Goal: Task Accomplishment & Management: Use online tool/utility

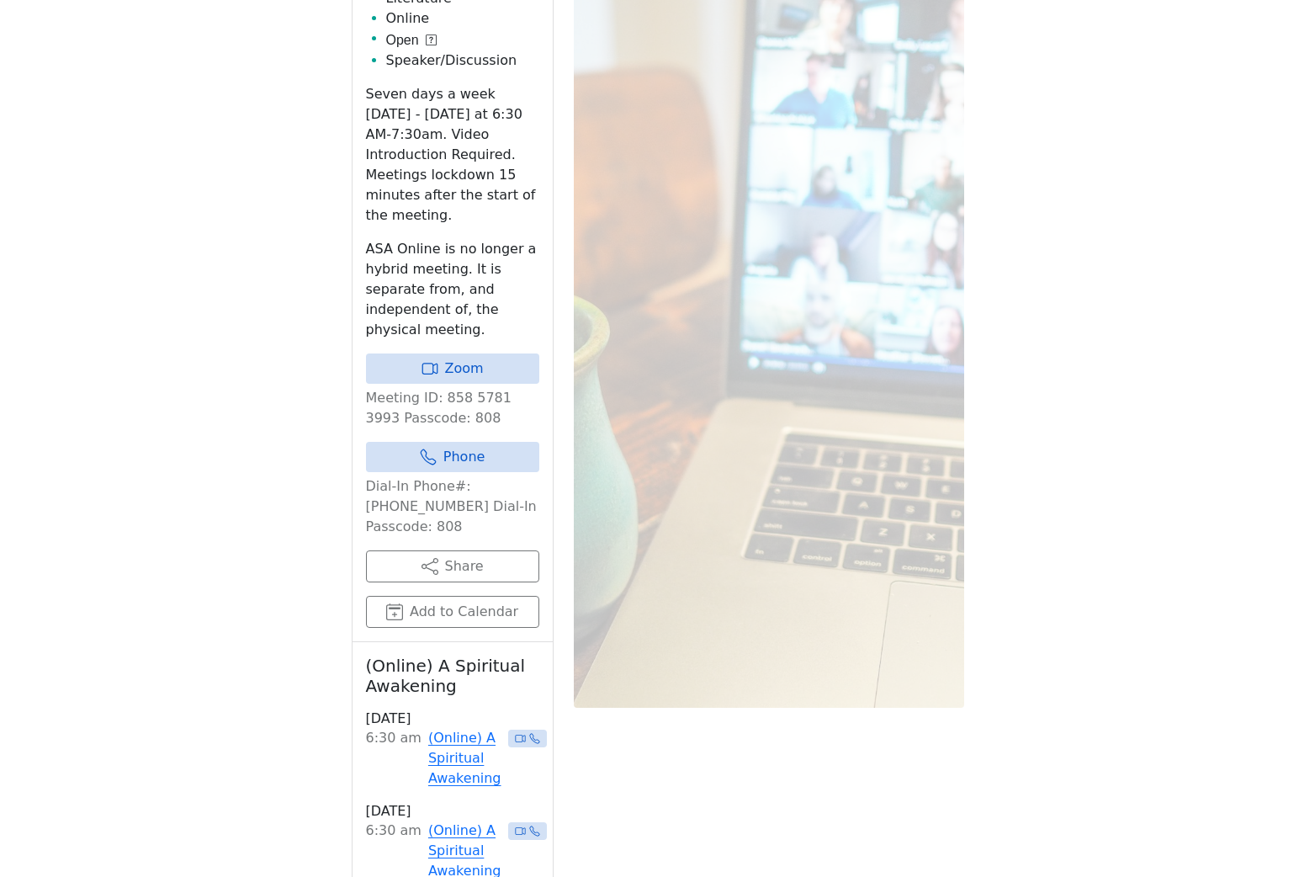
scroll to position [1064, 0]
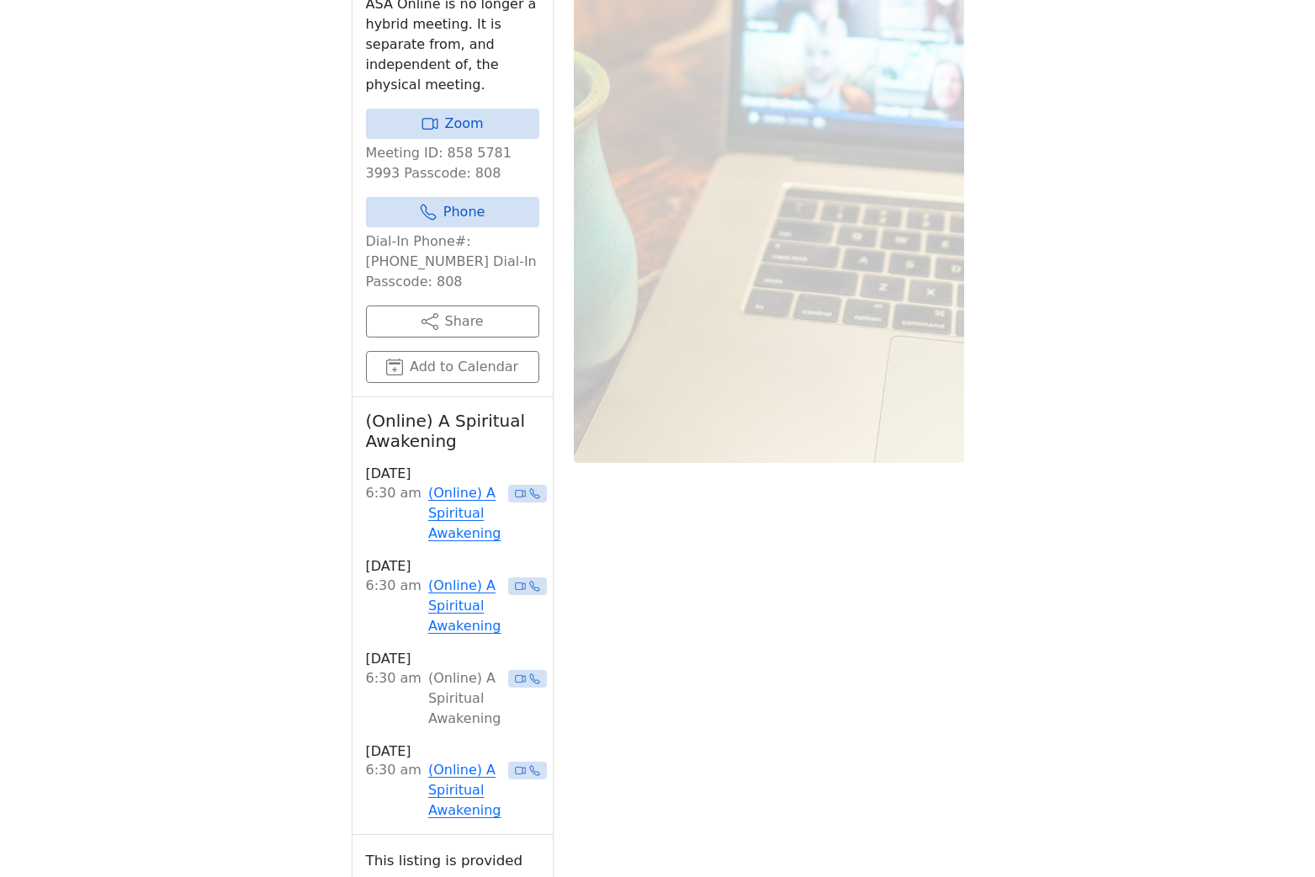
click at [161, 453] on div "If you know of a meeting listed here that NO LONGER MEETS, please call Central …" at bounding box center [658, 280] width 1184 height 1728
drag, startPoint x: 439, startPoint y: 359, endPoint x: 428, endPoint y: 360, distance: 11.0
click at [439, 359] on button "Add to Calendar" at bounding box center [452, 367] width 173 height 32
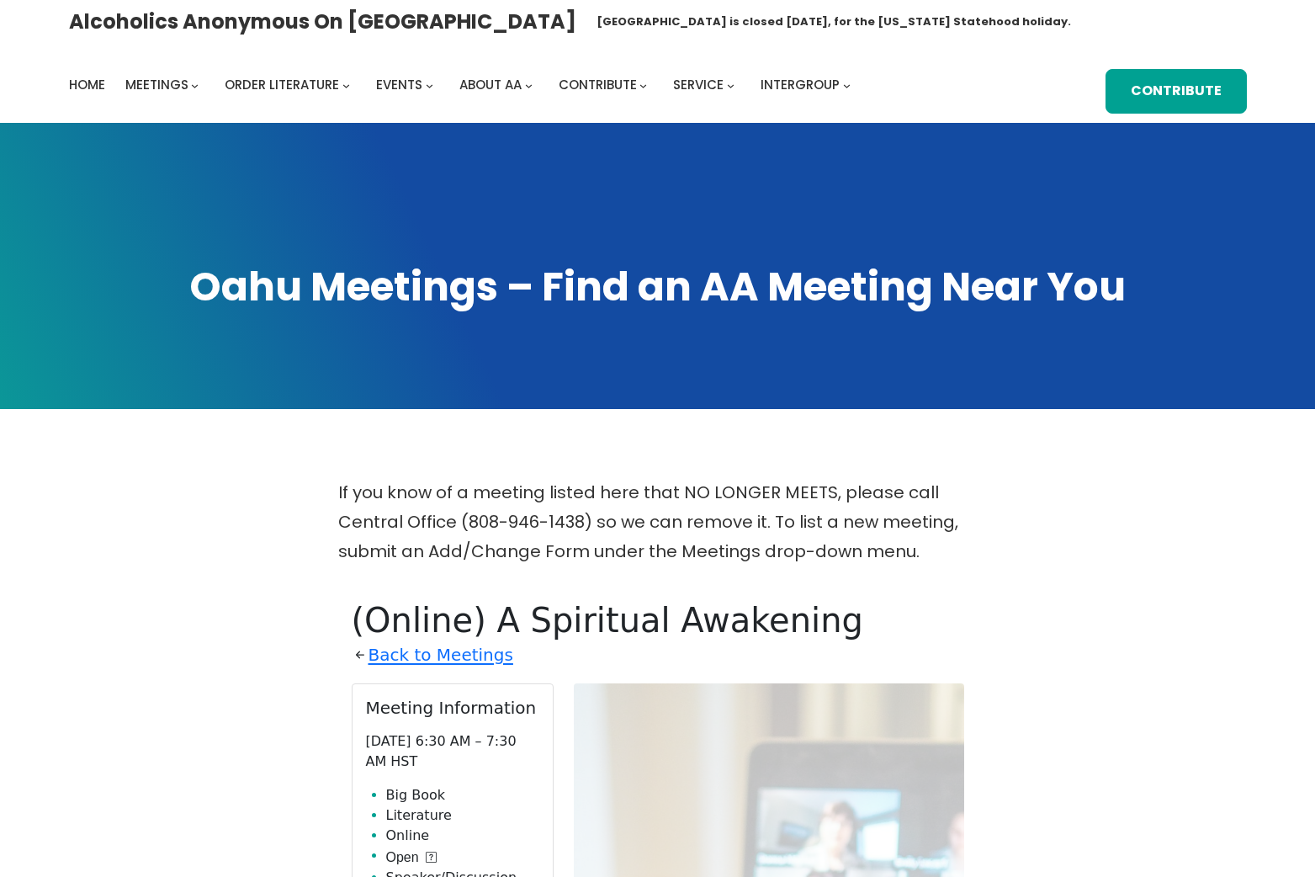
scroll to position [2, 0]
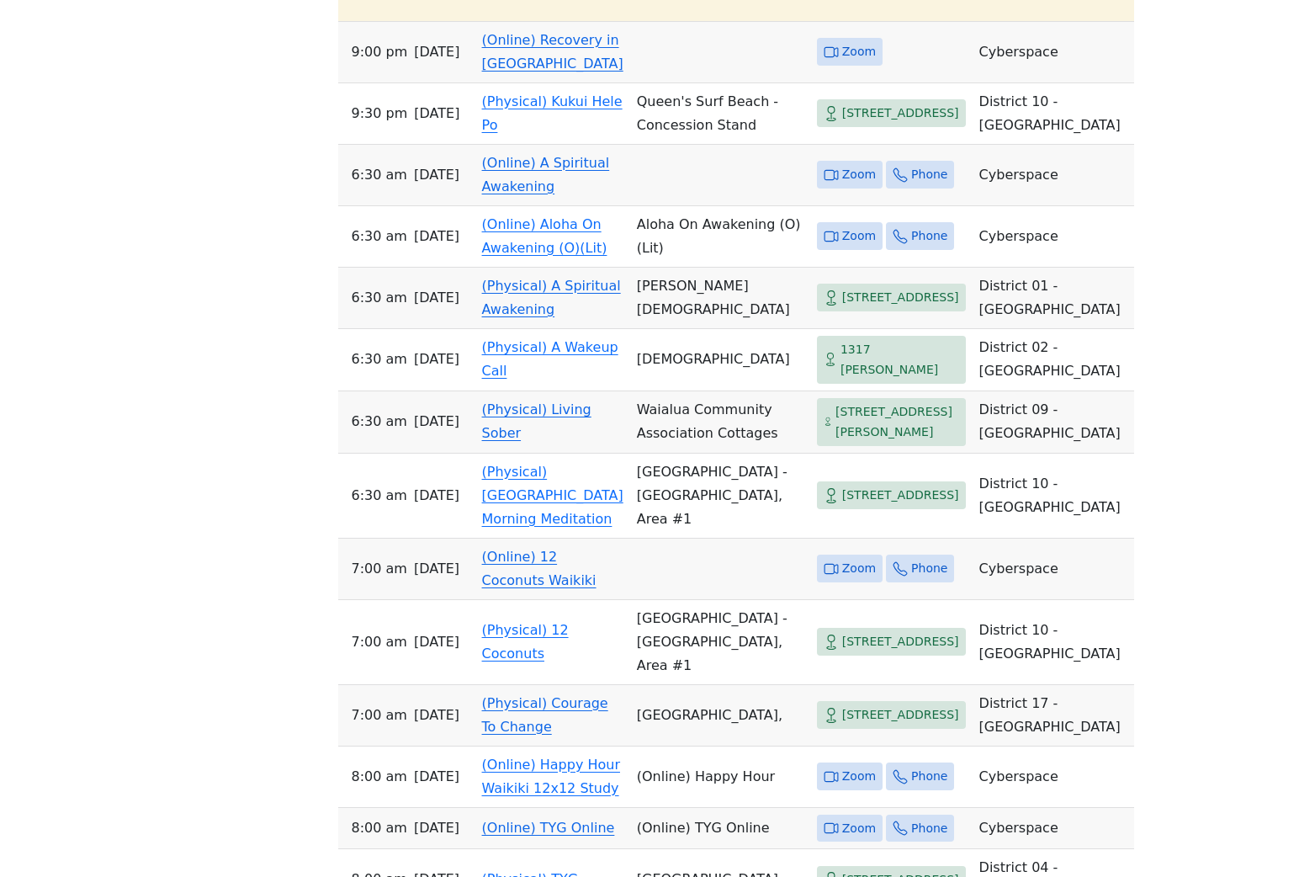
scroll to position [726, 0]
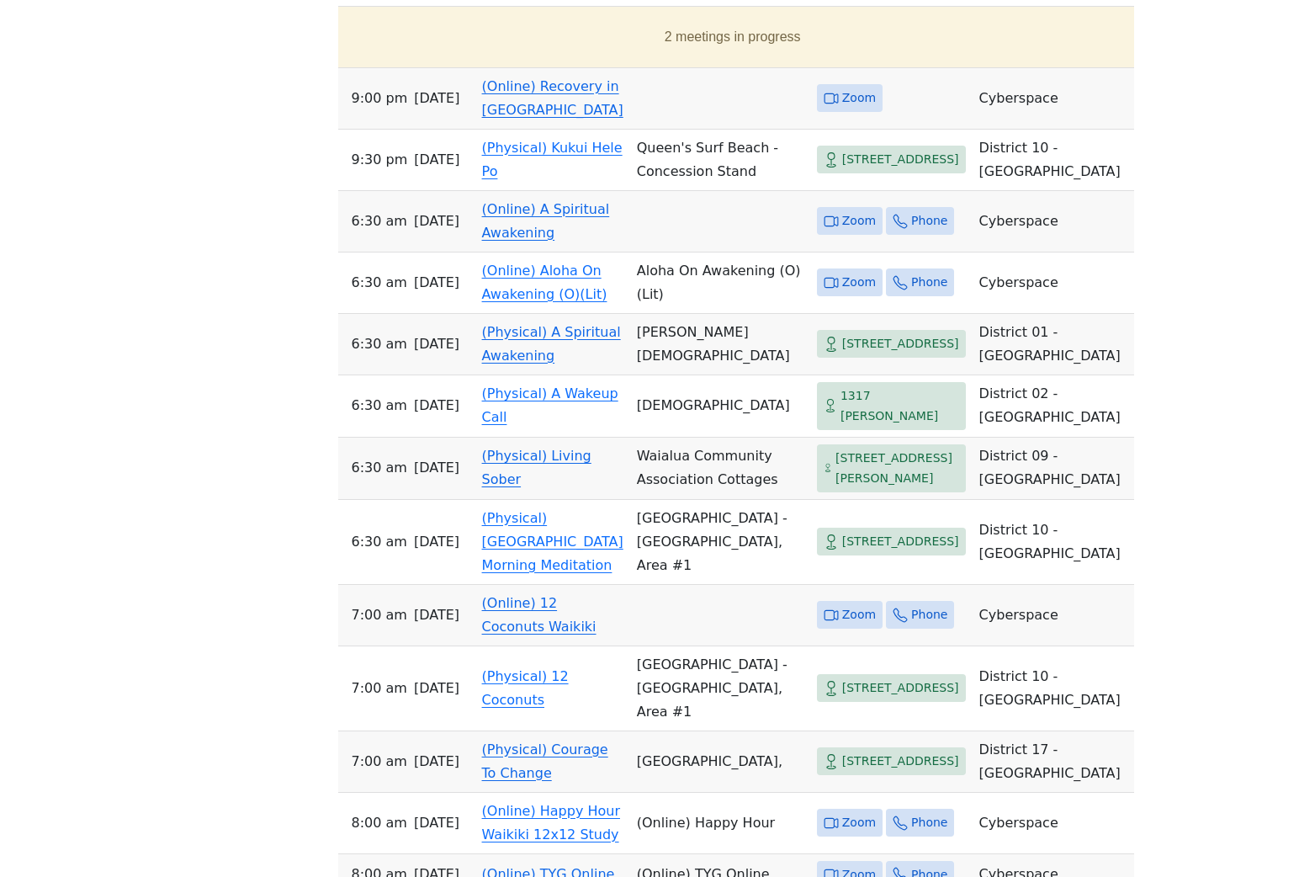
click at [512, 241] on link "(Online) A Spiritual Awakening" at bounding box center [546, 221] width 128 height 40
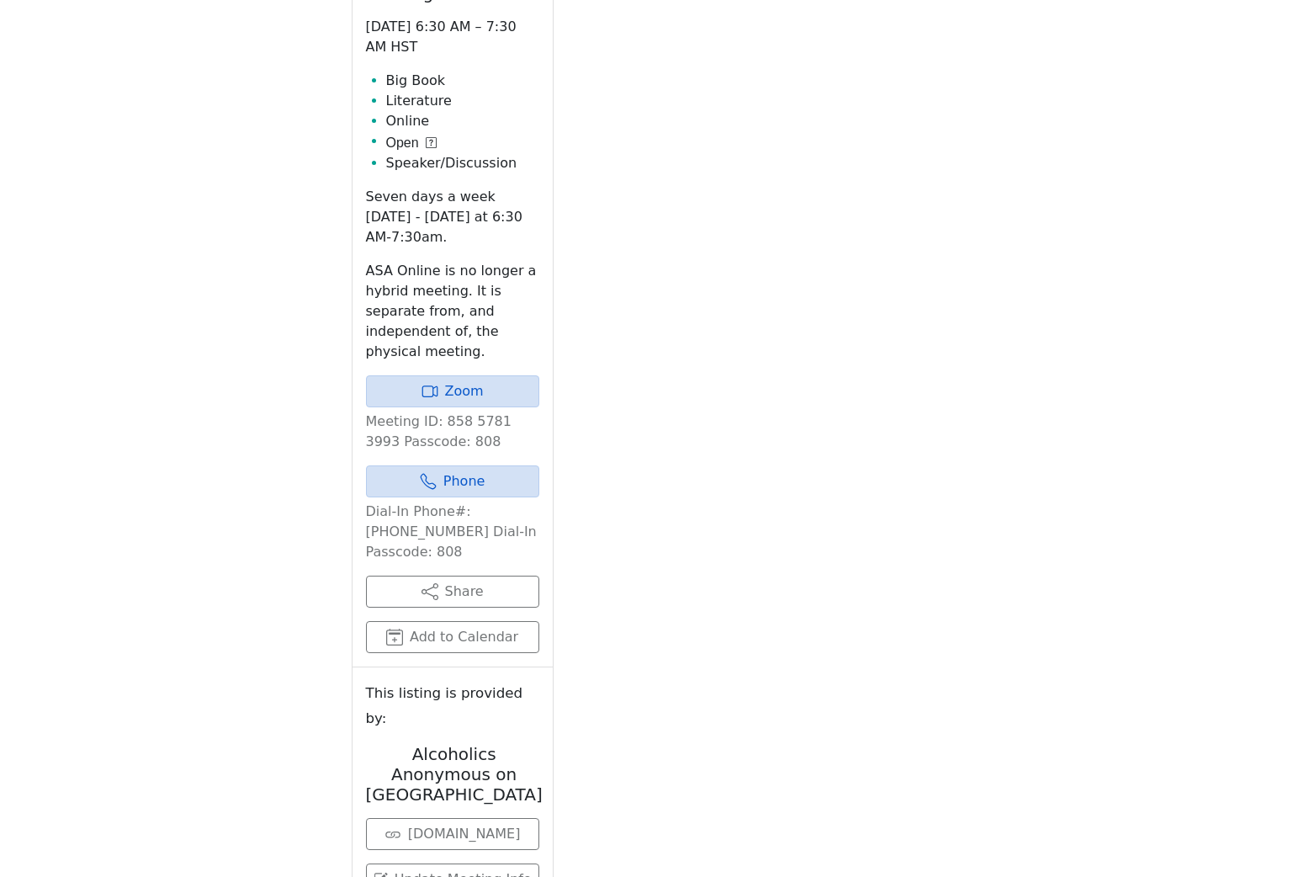
scroll to position [734, 0]
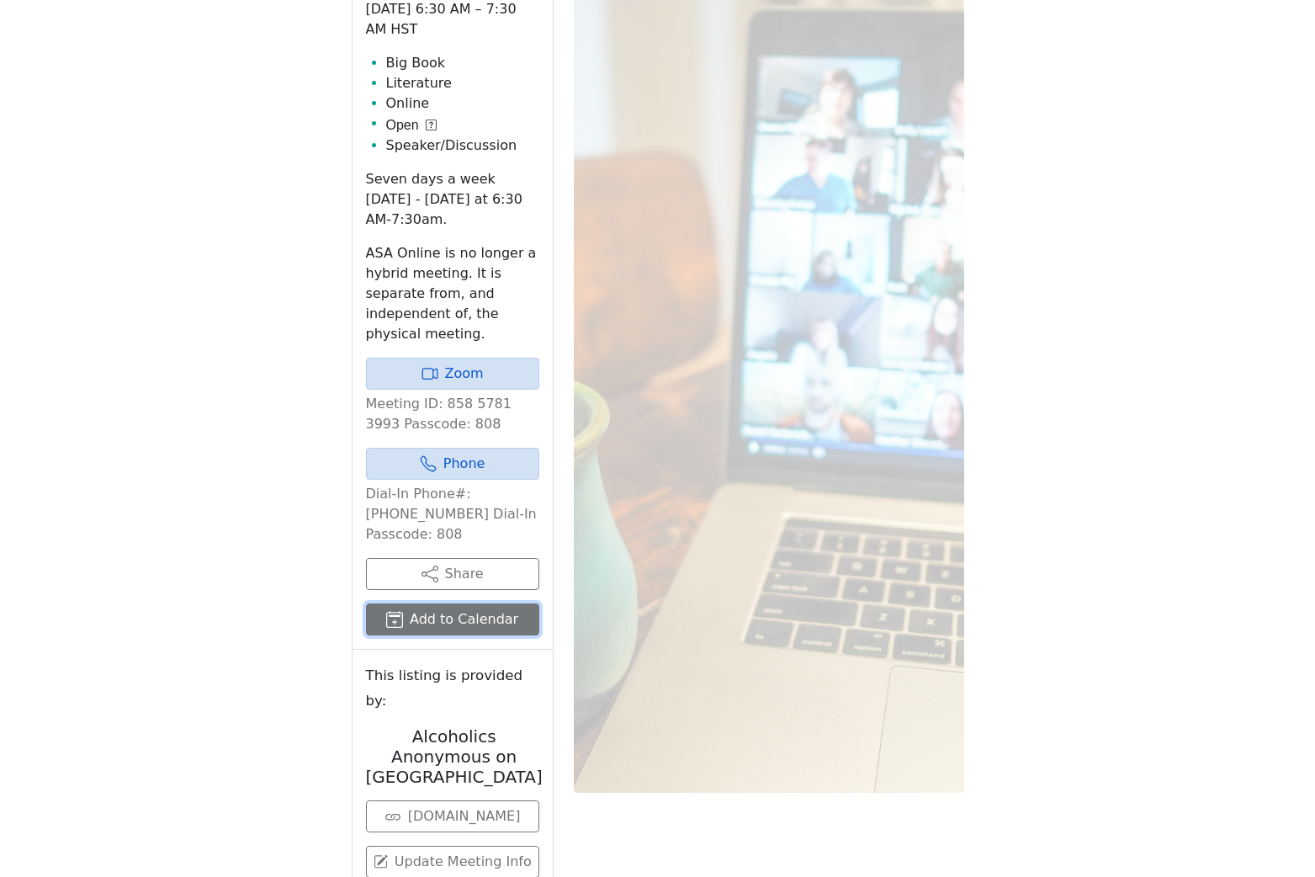
drag, startPoint x: 427, startPoint y: 622, endPoint x: 416, endPoint y: 622, distance: 11.8
click at [426, 622] on button "Add to Calendar" at bounding box center [452, 619] width 173 height 32
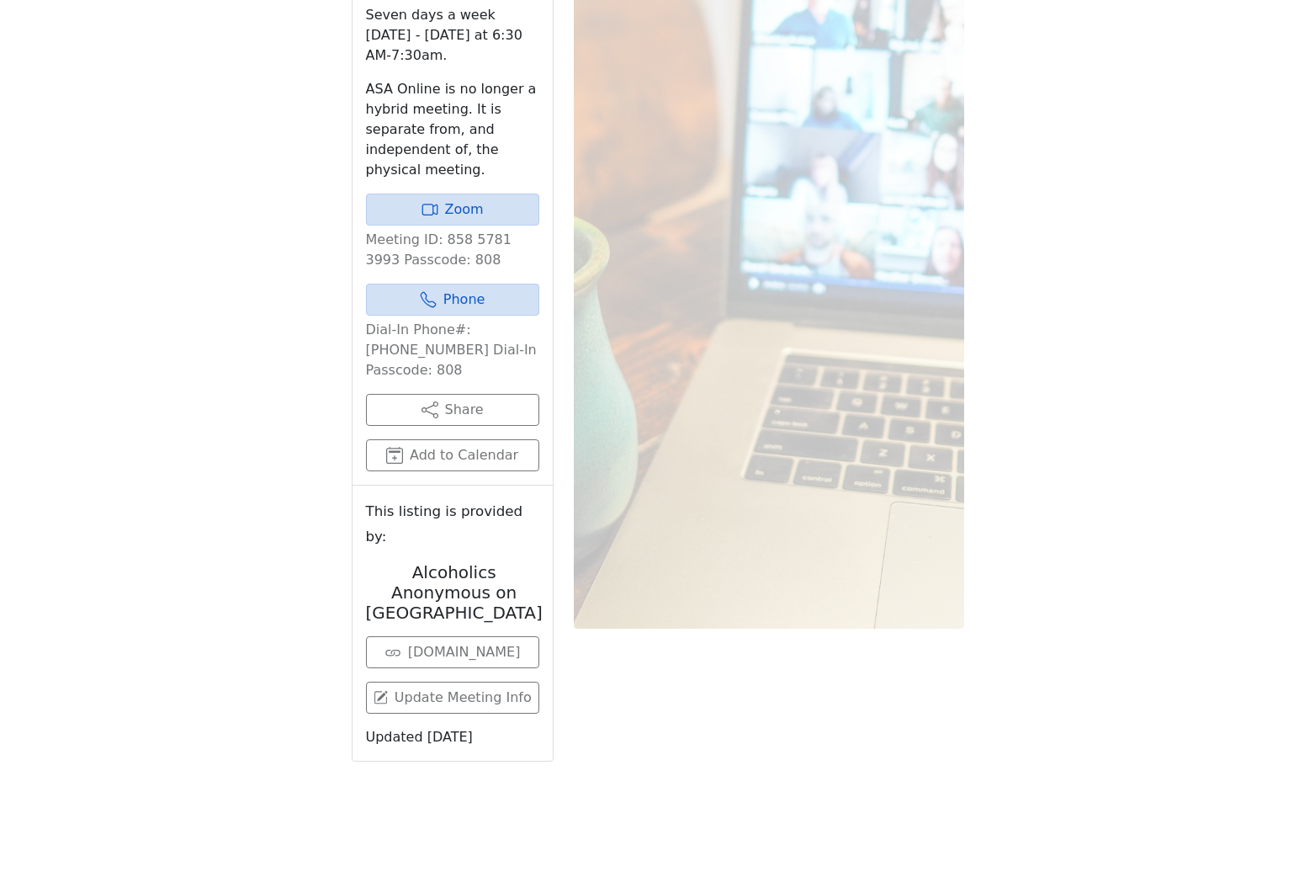
scroll to position [998, 0]
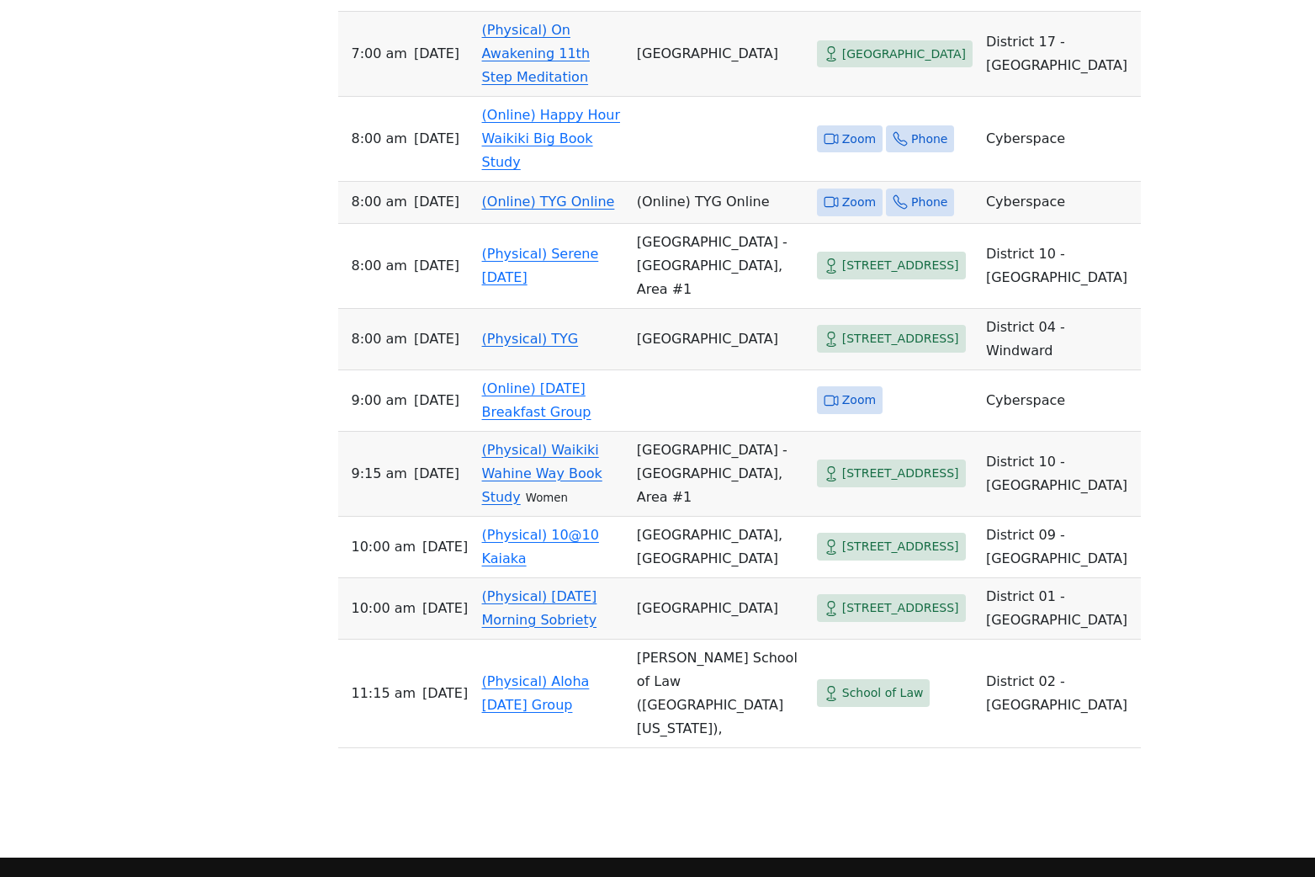
scroll to position [3396, 0]
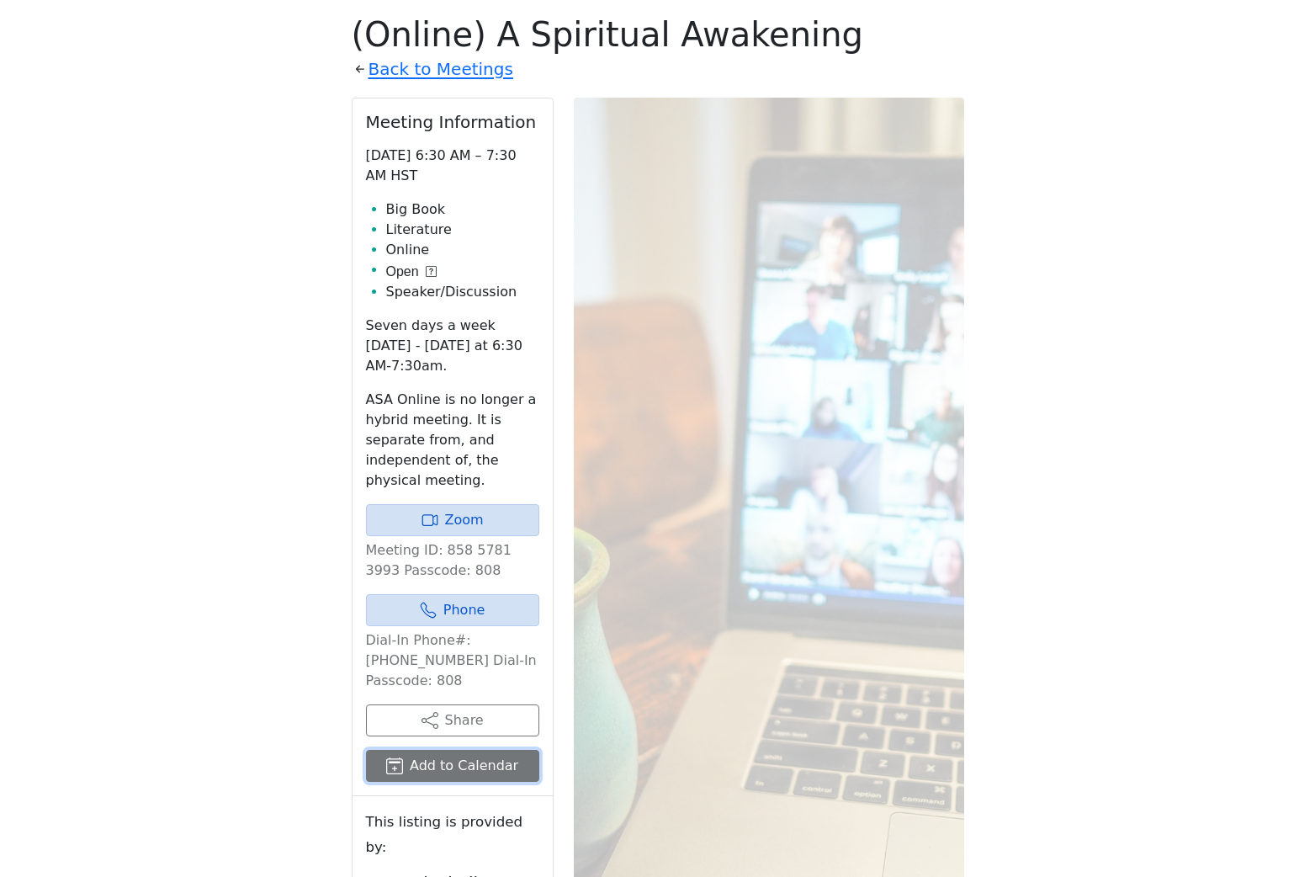
click at [458, 770] on button "Add to Calendar" at bounding box center [452, 765] width 173 height 32
click at [414, 72] on link "Back to Meetings" at bounding box center [440, 69] width 145 height 29
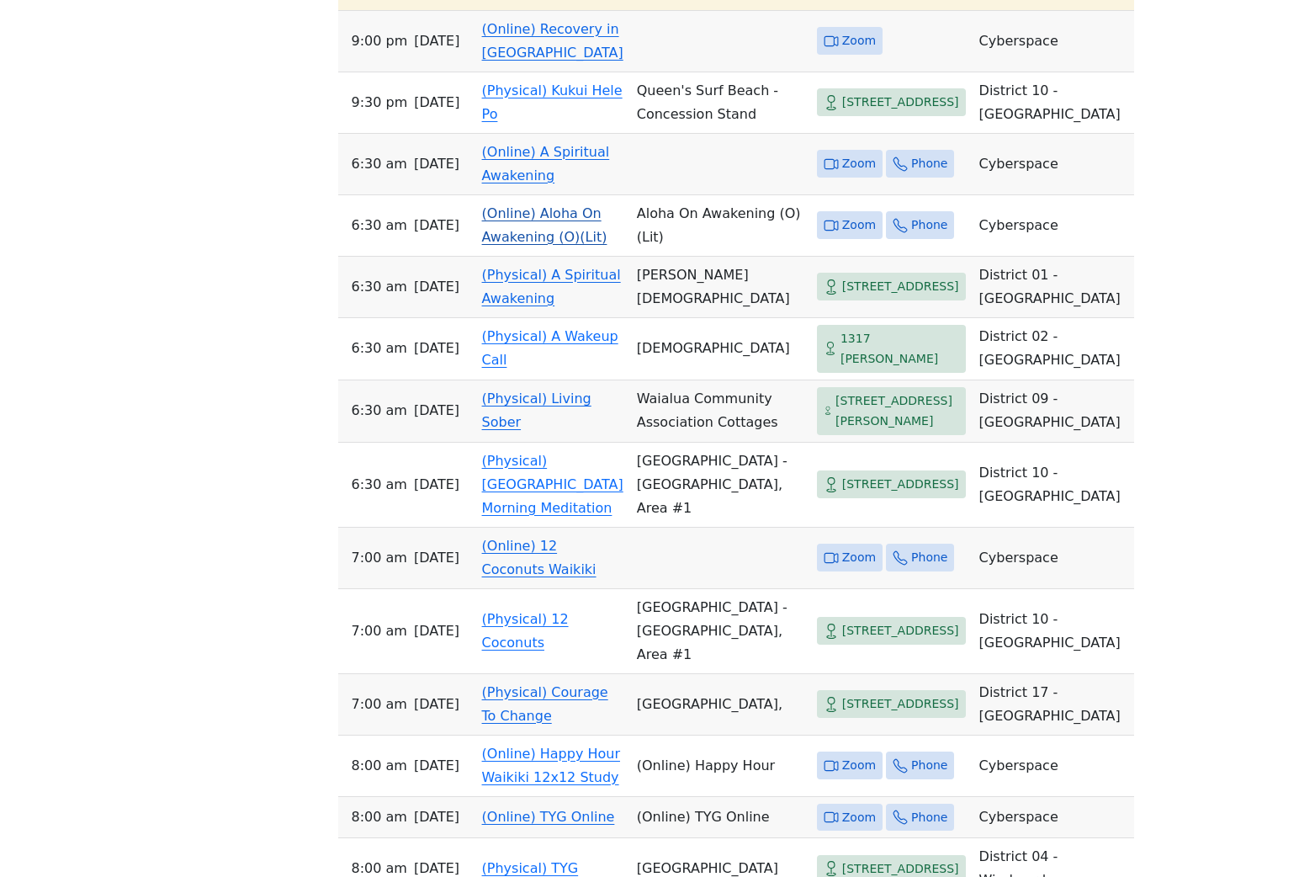
scroll to position [788, 0]
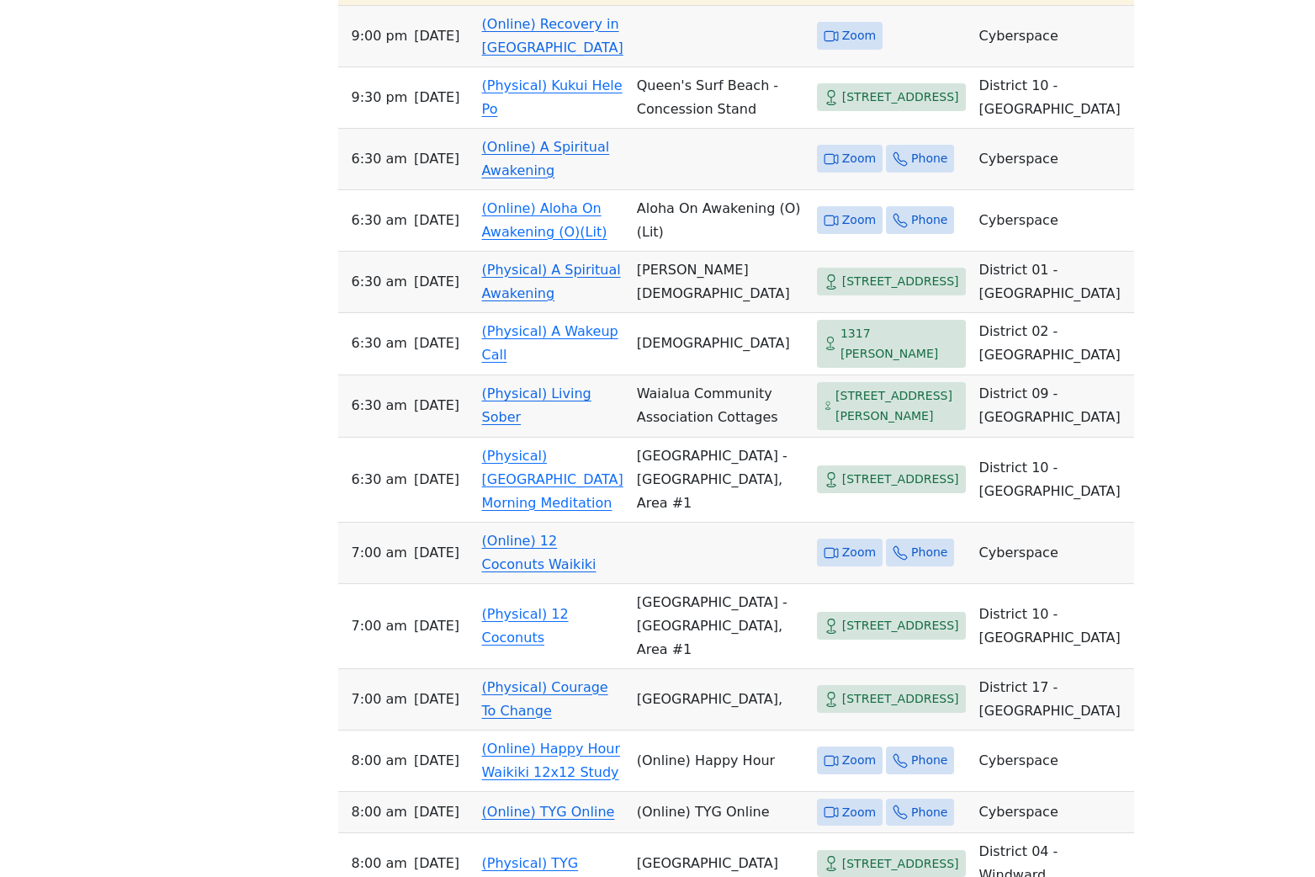
click at [507, 178] on link "(Online) A Spiritual Awakening" at bounding box center [546, 159] width 128 height 40
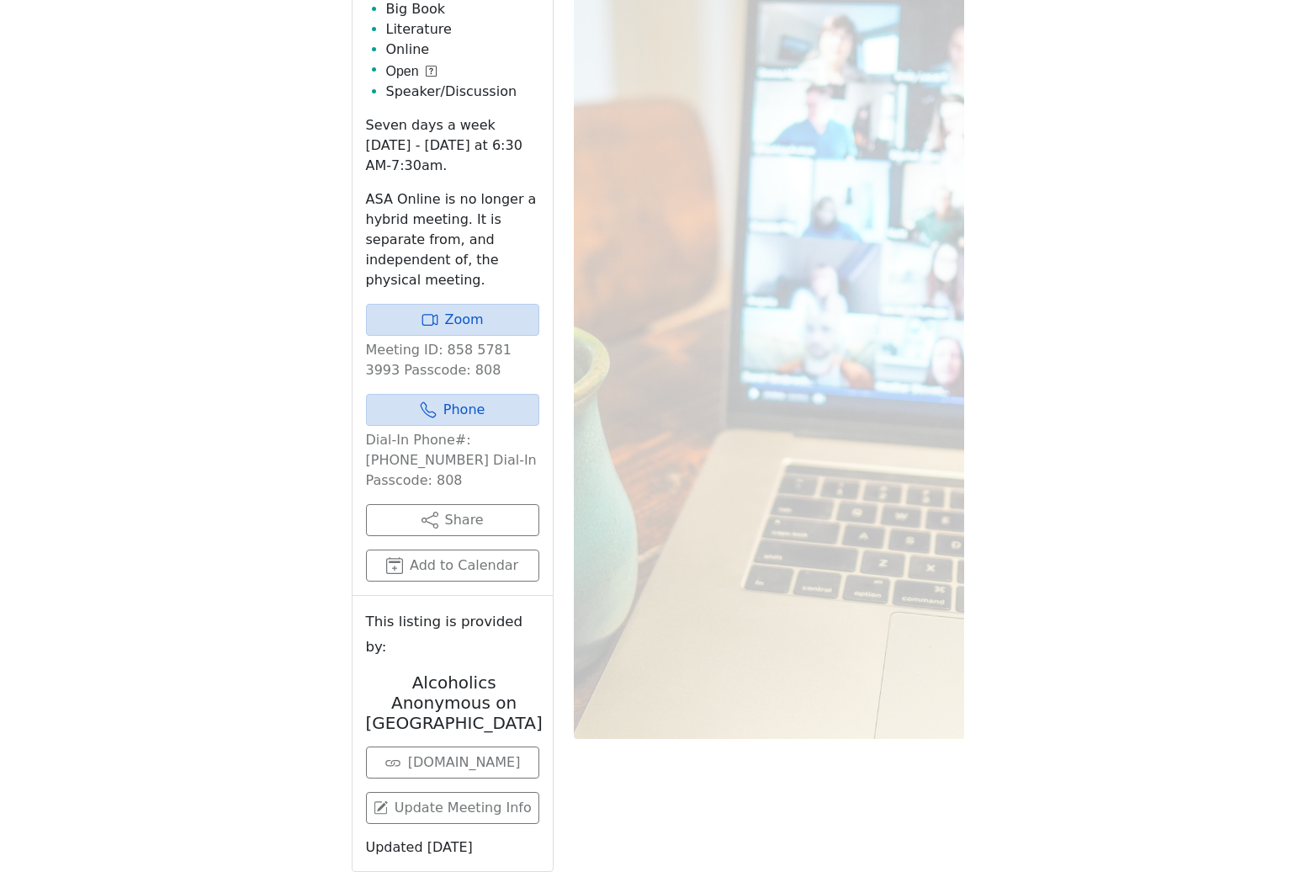
scroll to position [588, 0]
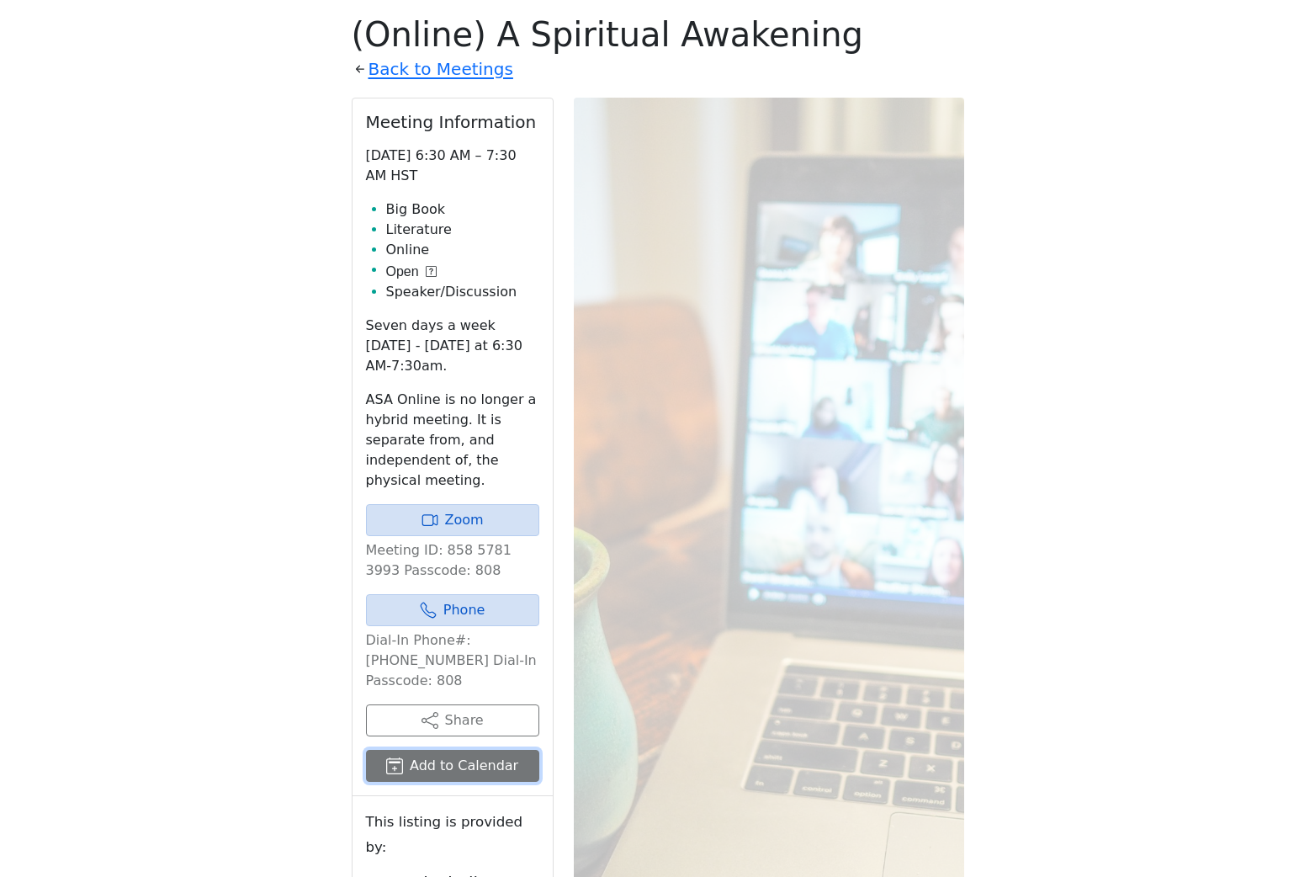
click at [460, 775] on button "Add to Calendar" at bounding box center [452, 765] width 173 height 32
drag, startPoint x: 414, startPoint y: 67, endPoint x: 420, endPoint y: 110, distance: 43.3
click at [414, 67] on link "Back to Meetings" at bounding box center [440, 69] width 145 height 29
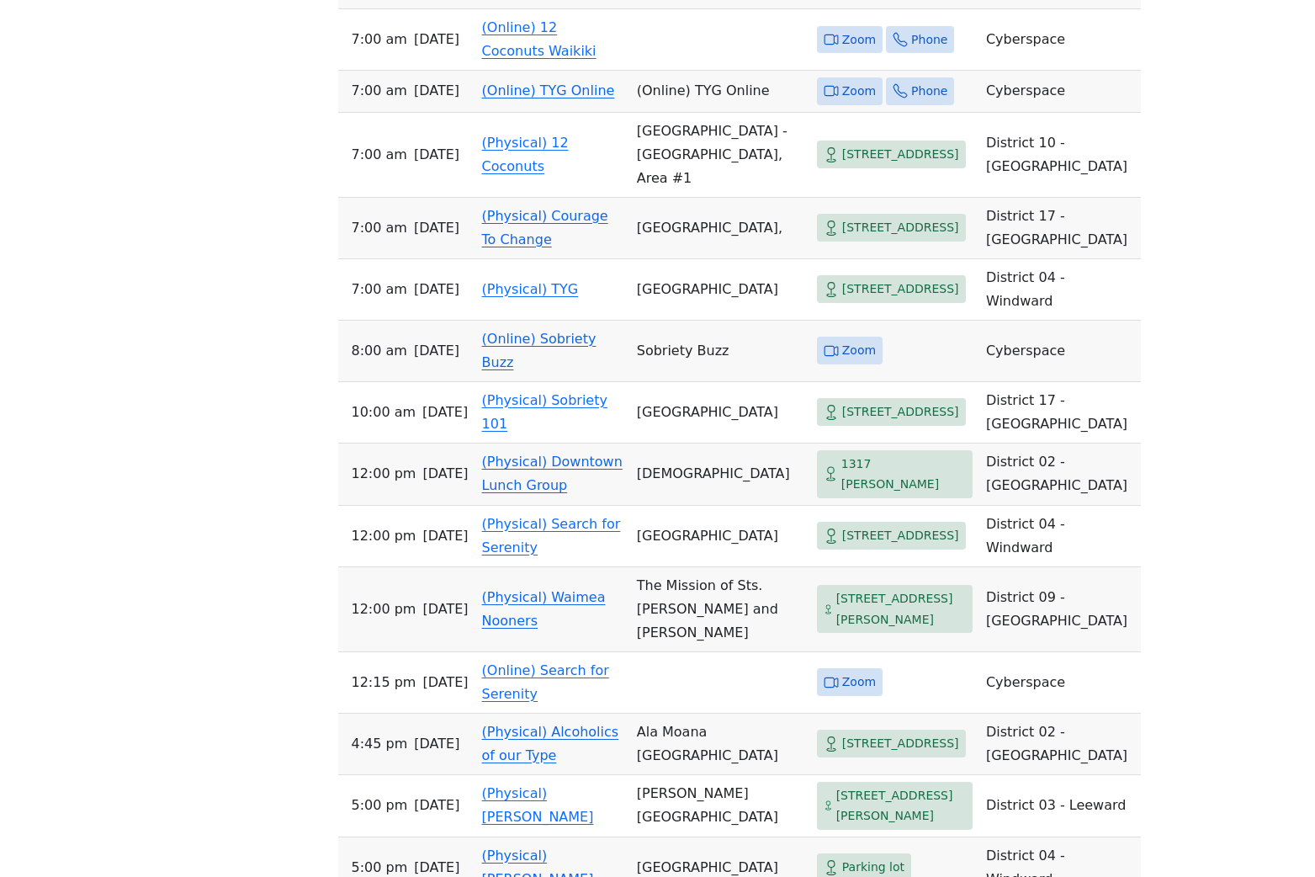
scroll to position [5876, 0]
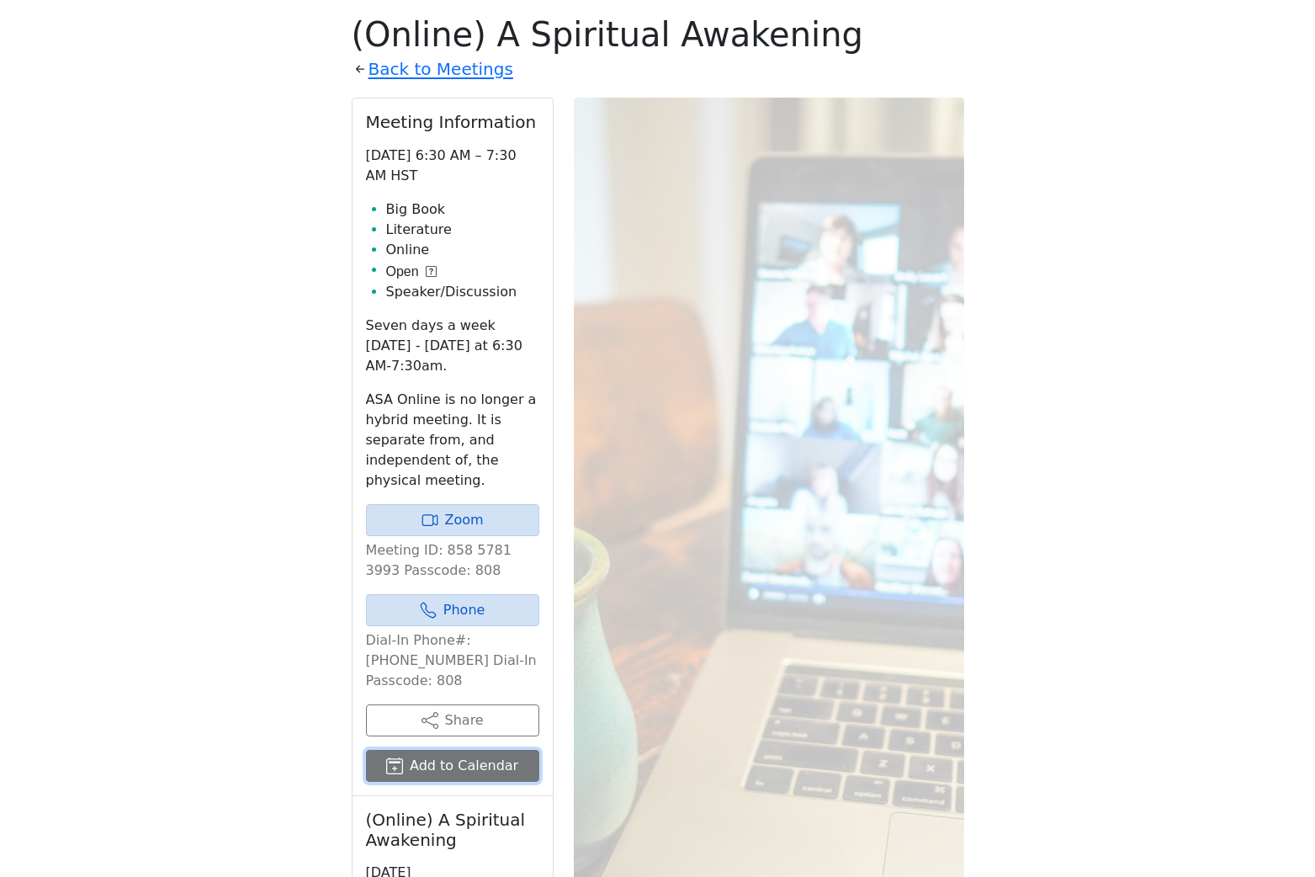
click at [474, 767] on button "Add to Calendar" at bounding box center [452, 765] width 173 height 32
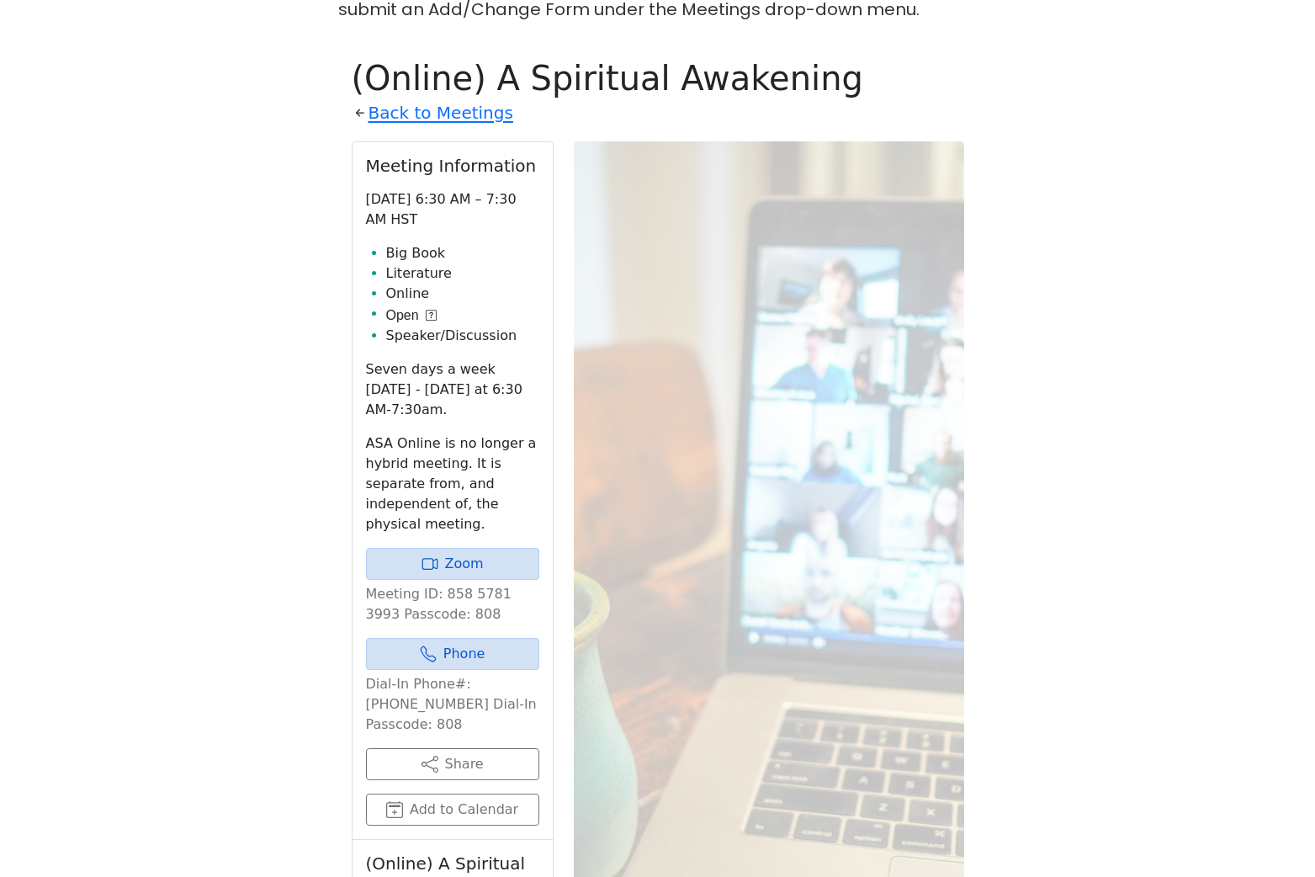
scroll to position [527, 0]
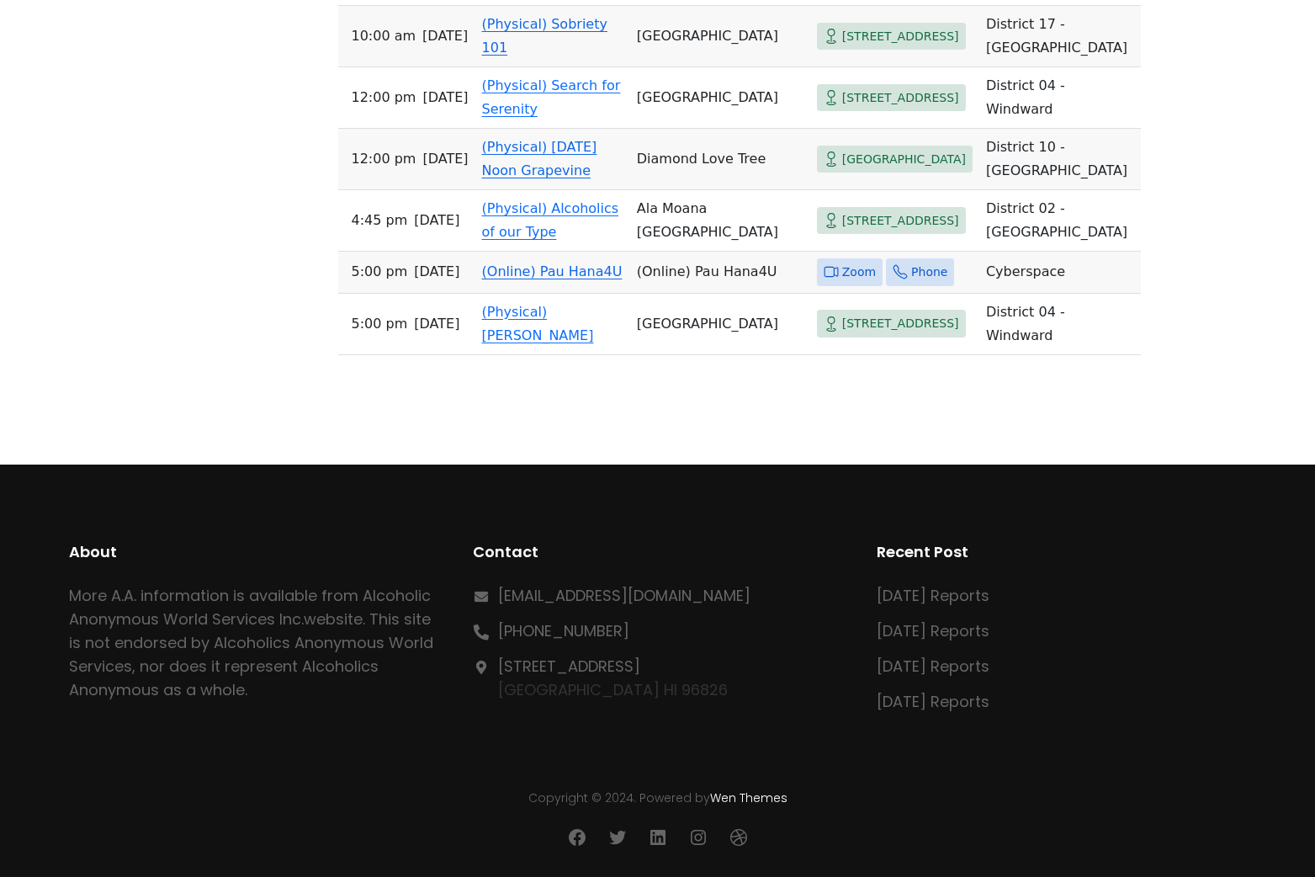
scroll to position [9256, 0]
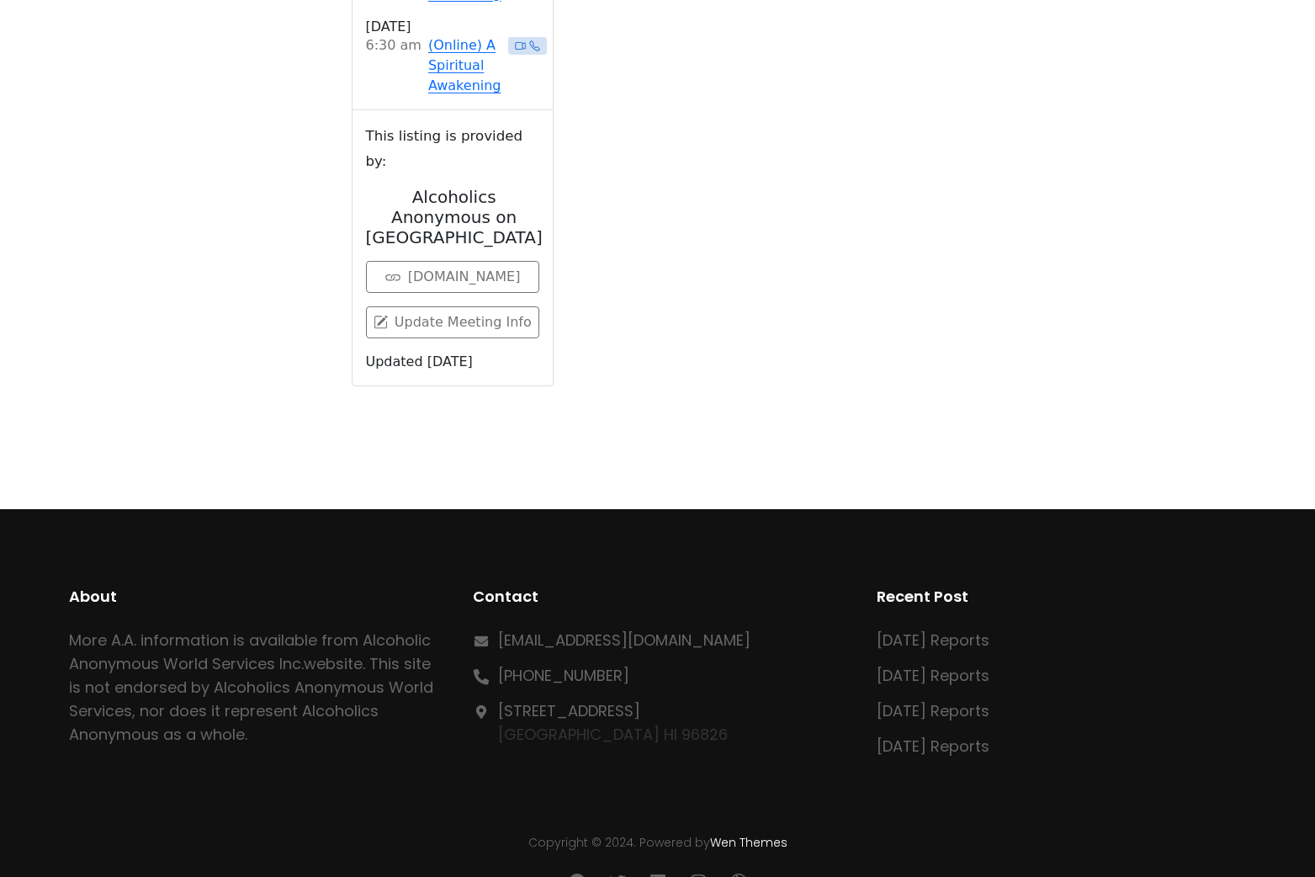
scroll to position [588, 0]
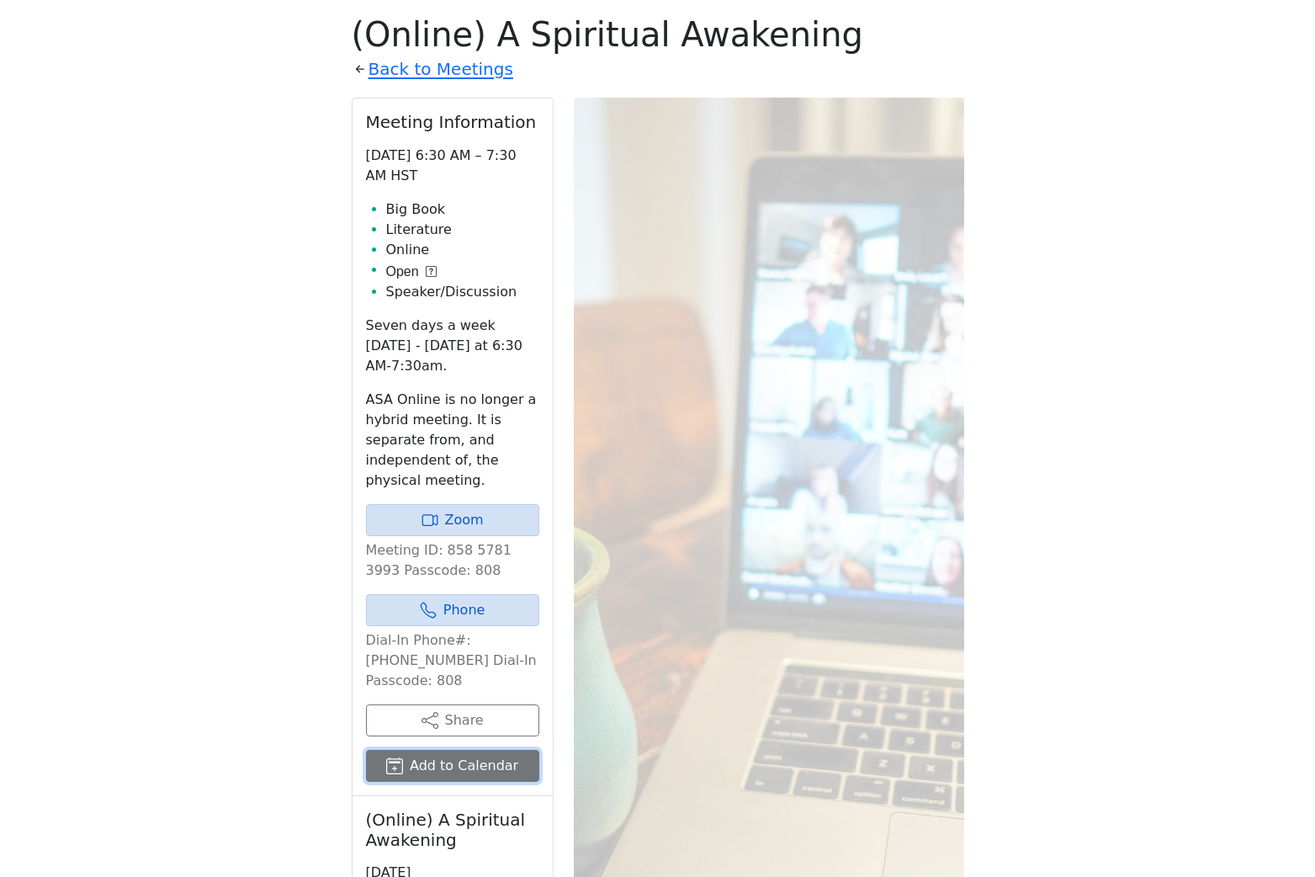
click at [483, 759] on button "Add to Calendar" at bounding box center [452, 765] width 173 height 32
click at [422, 72] on link "Back to Meetings" at bounding box center [440, 69] width 145 height 29
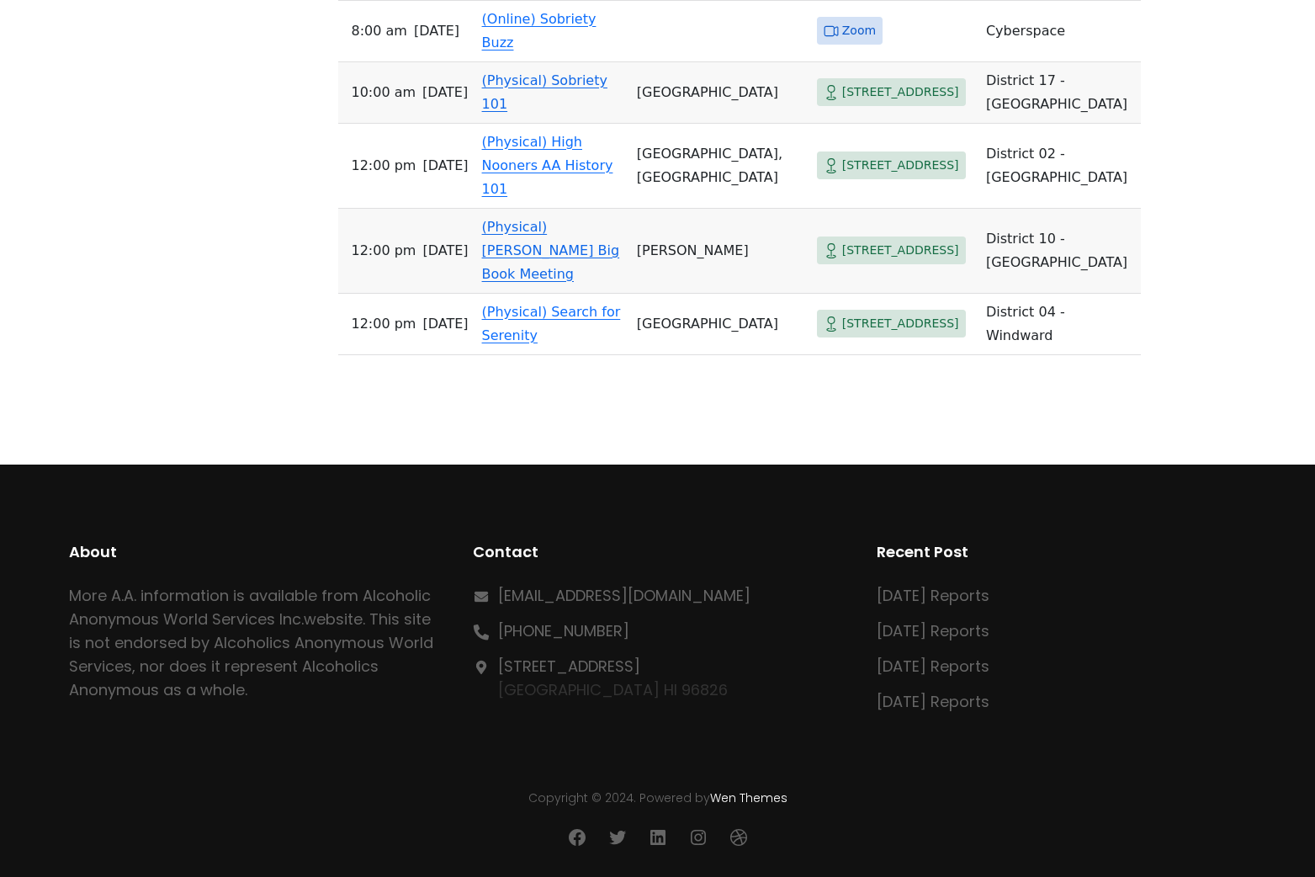
scroll to position [15825, 0]
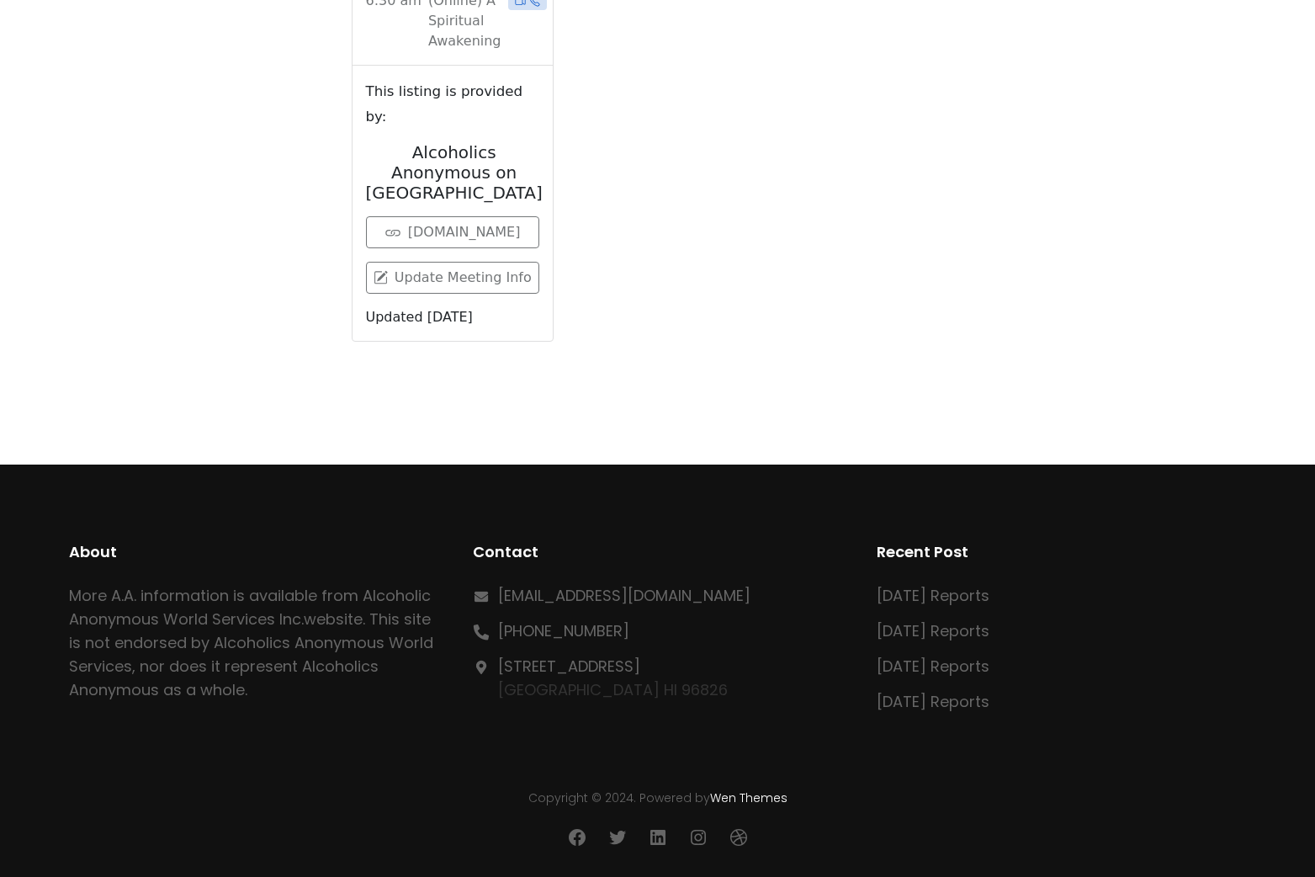
scroll to position [588, 0]
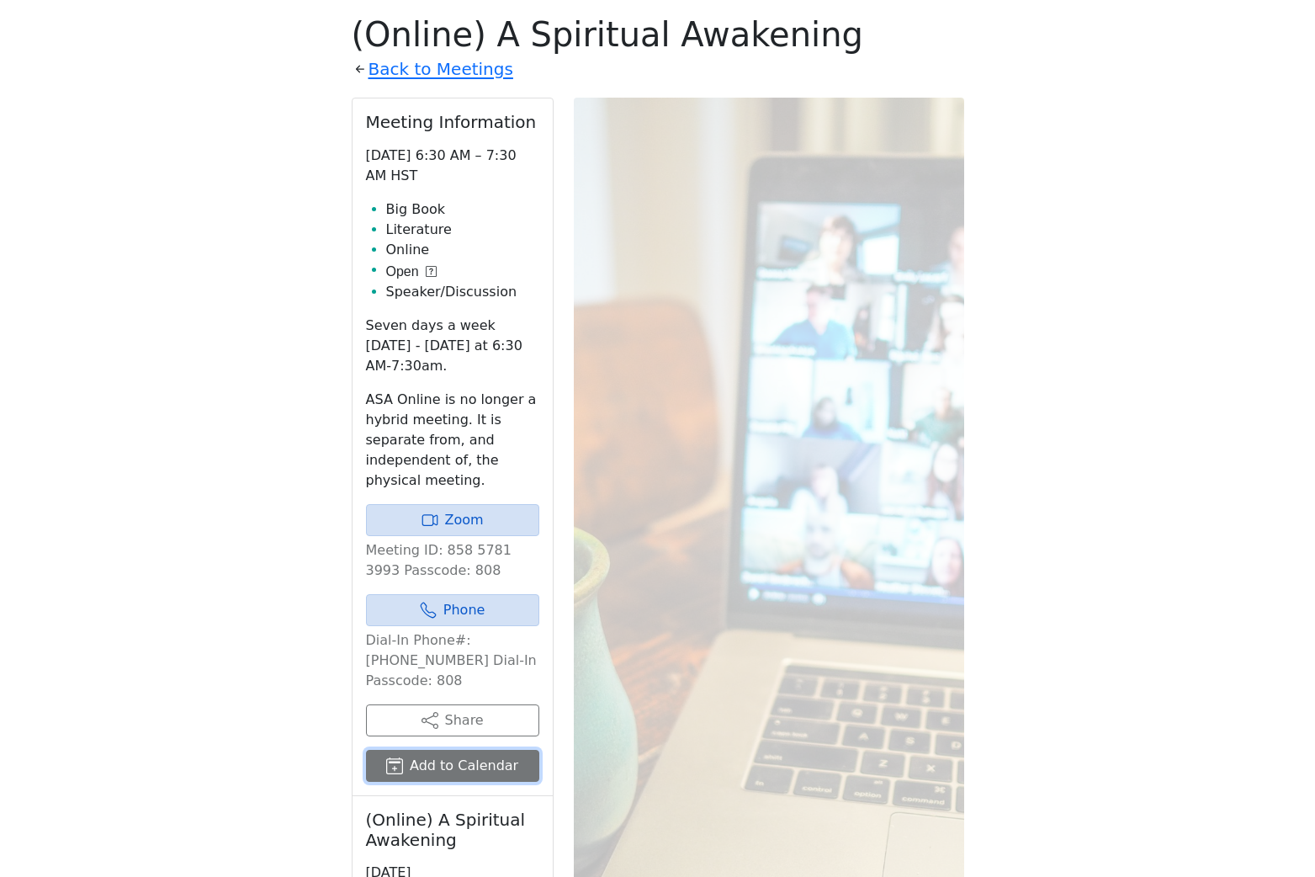
click at [434, 771] on button "Add to Calendar" at bounding box center [452, 765] width 173 height 32
click at [402, 67] on link "Back to Meetings" at bounding box center [440, 69] width 145 height 29
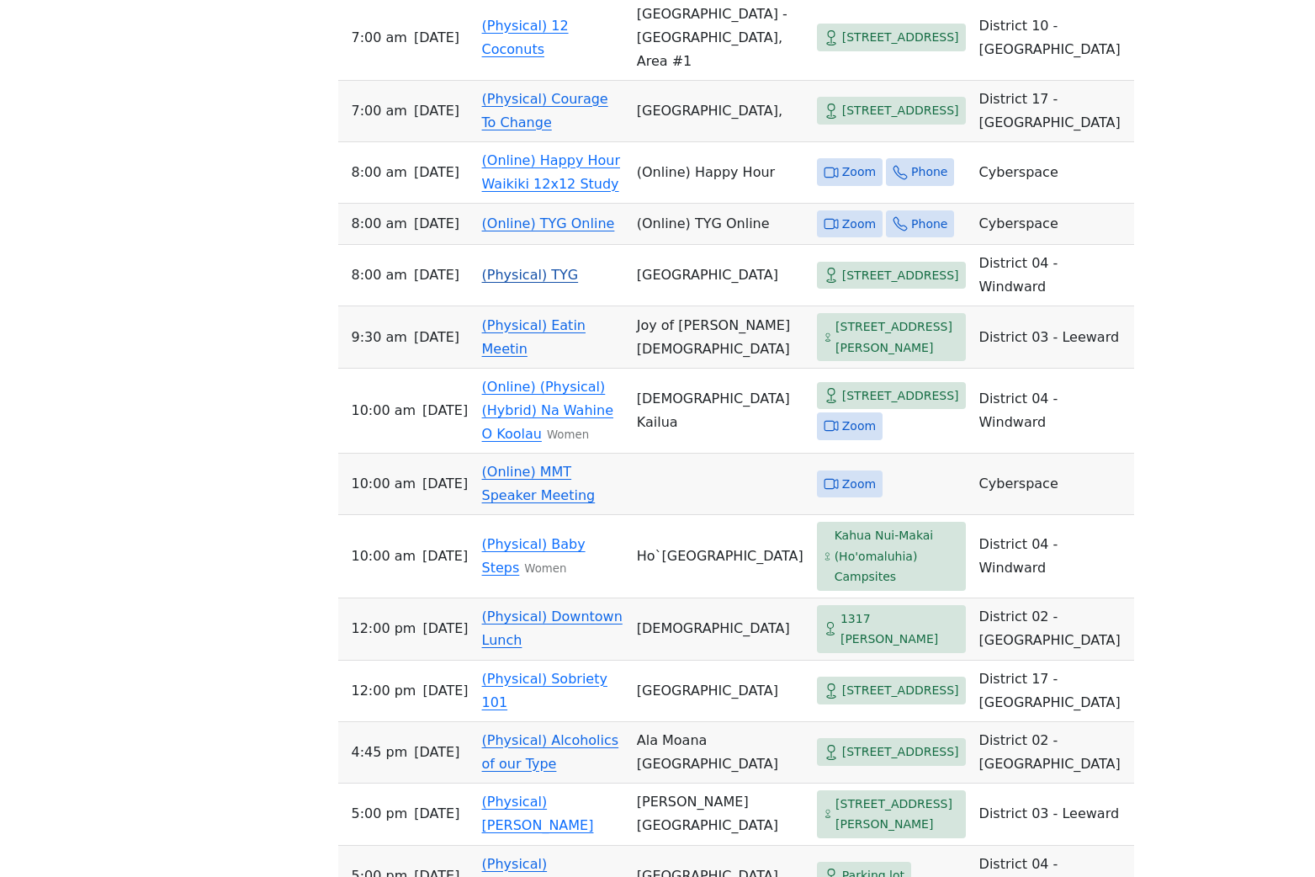
scroll to position [1380, 0]
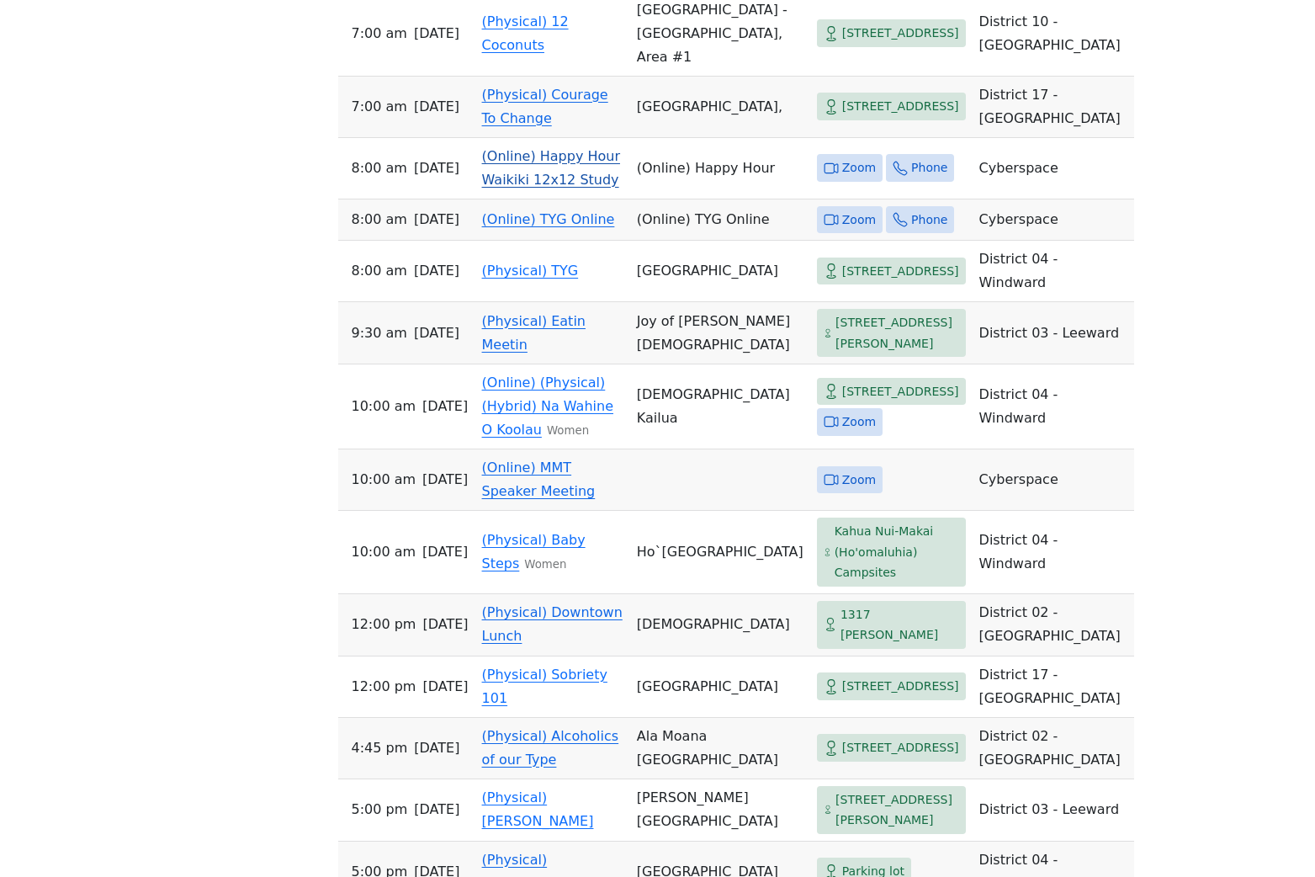
click at [516, 188] on link "(Online) Happy Hour Waikiki 12x12 Study" at bounding box center [551, 168] width 138 height 40
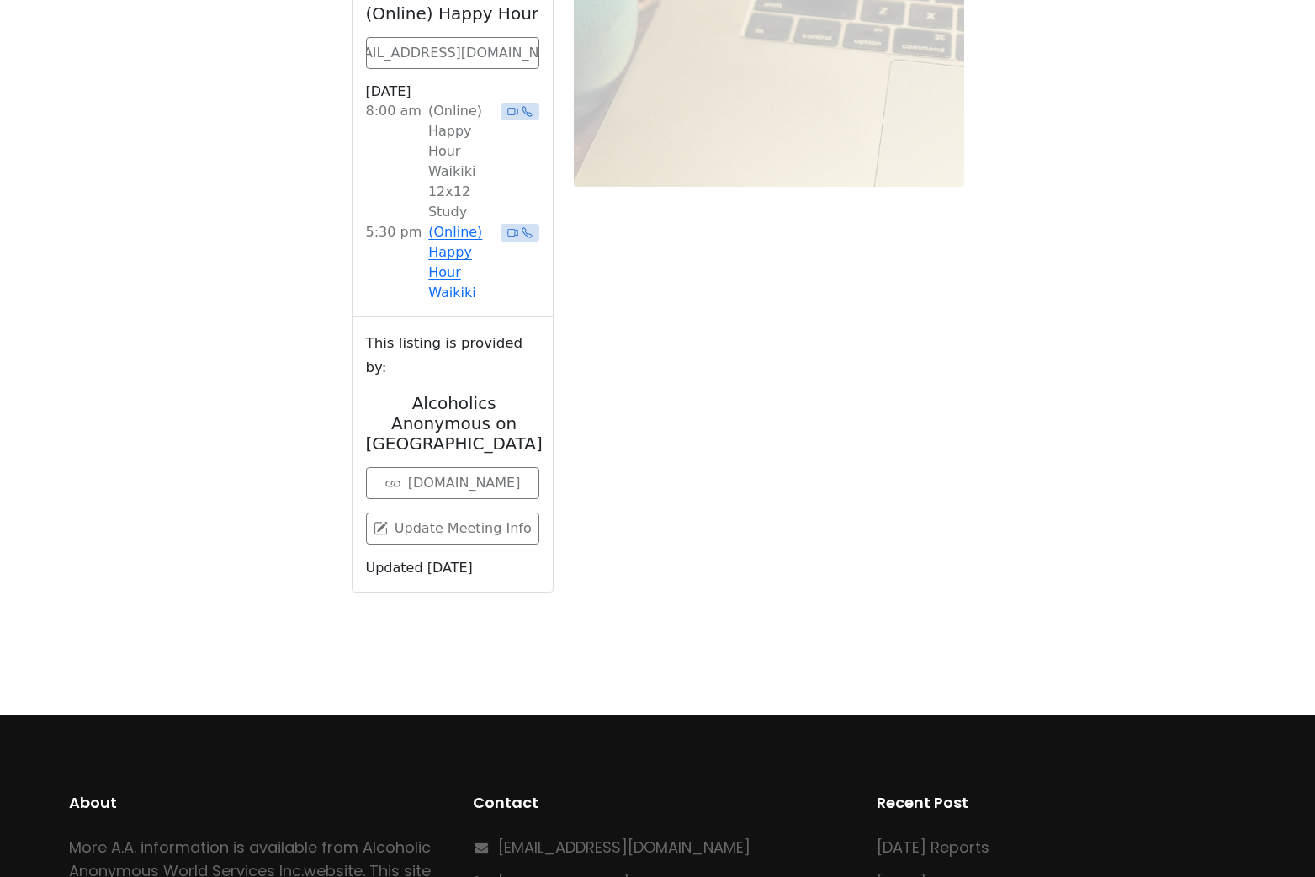
scroll to position [588, 0]
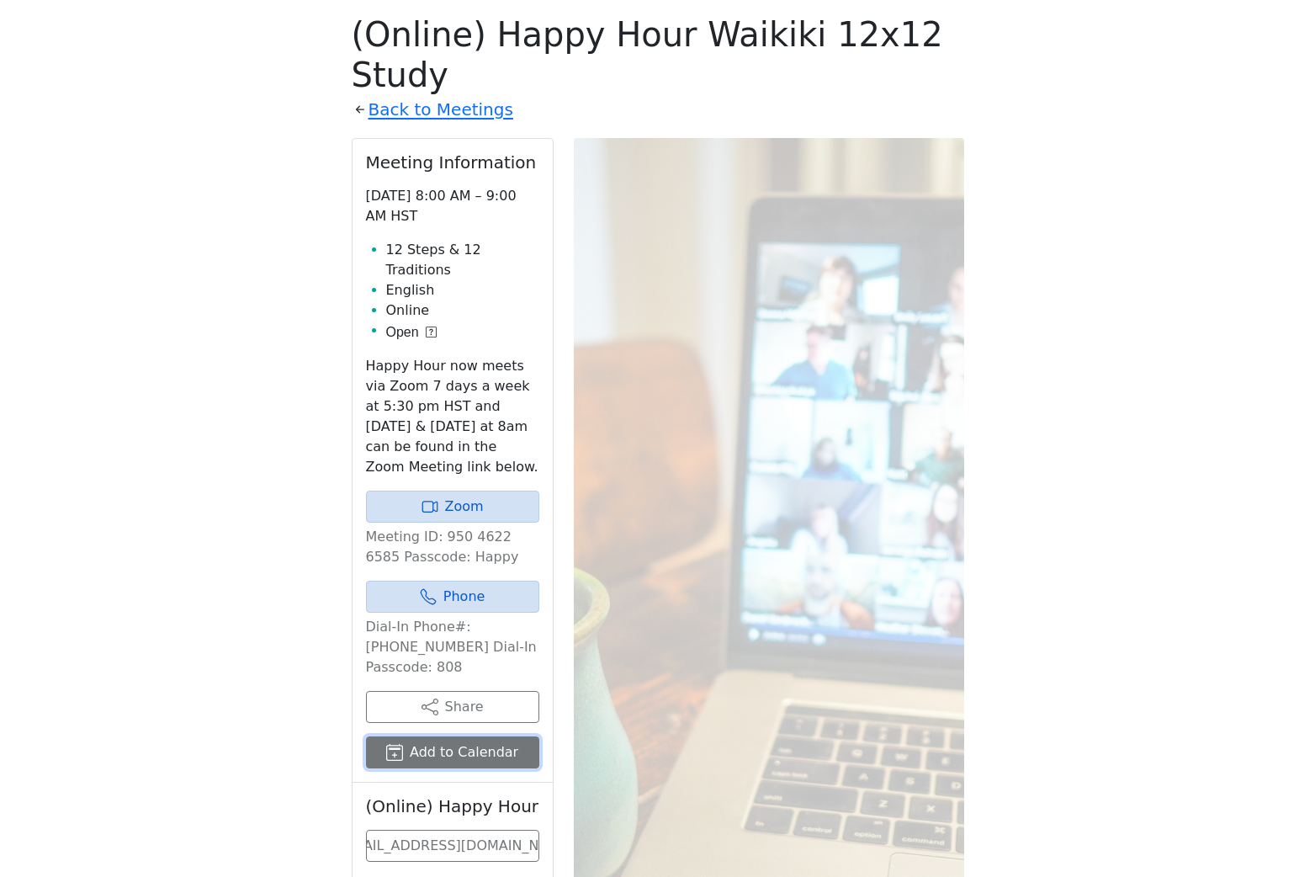
click at [465, 736] on button "Add to Calendar" at bounding box center [452, 752] width 173 height 32
drag, startPoint x: 394, startPoint y: 72, endPoint x: 375, endPoint y: 104, distance: 36.9
click at [393, 94] on link "Back to Meetings" at bounding box center [440, 108] width 145 height 29
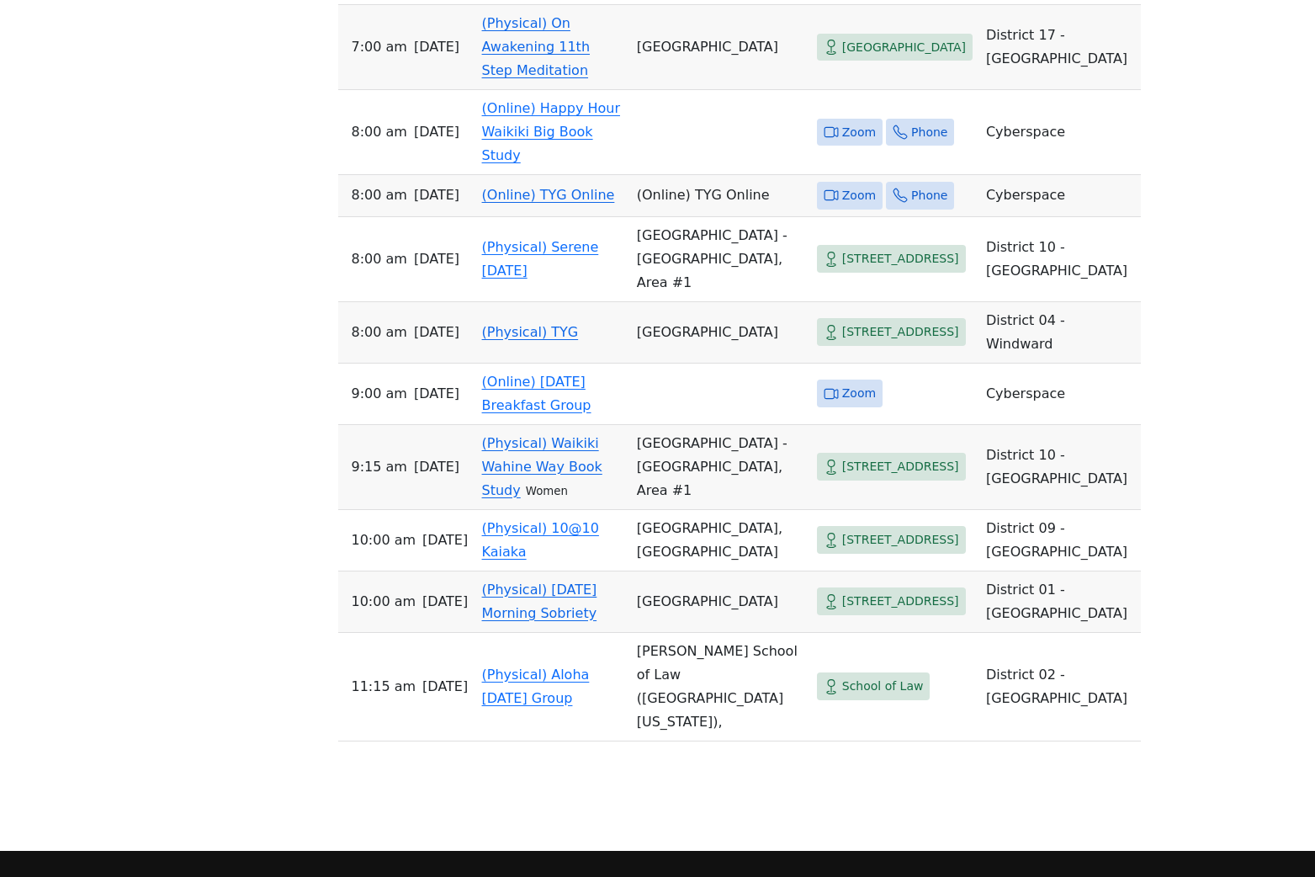
scroll to position [3405, 0]
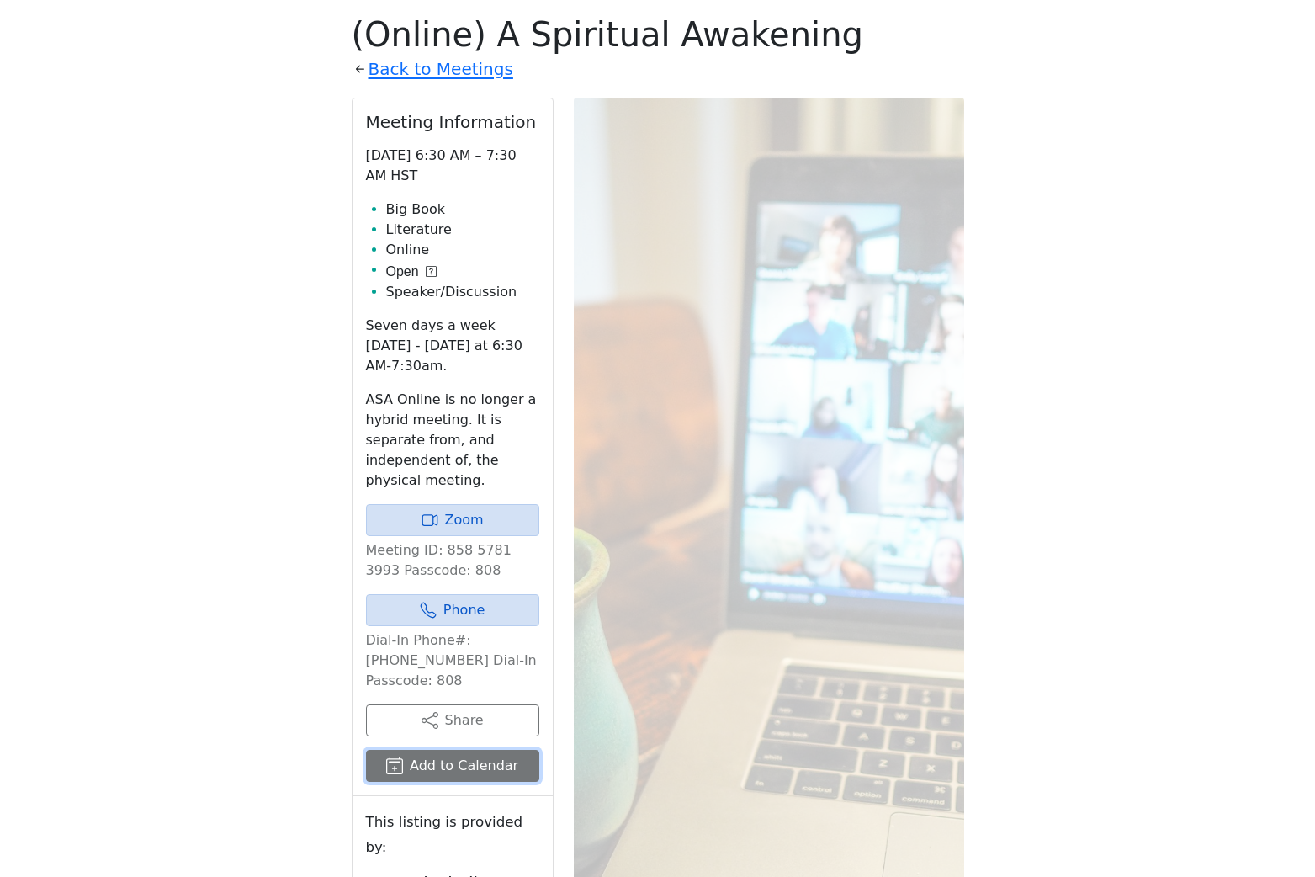
click at [428, 764] on button "Add to Calendar" at bounding box center [452, 765] width 173 height 32
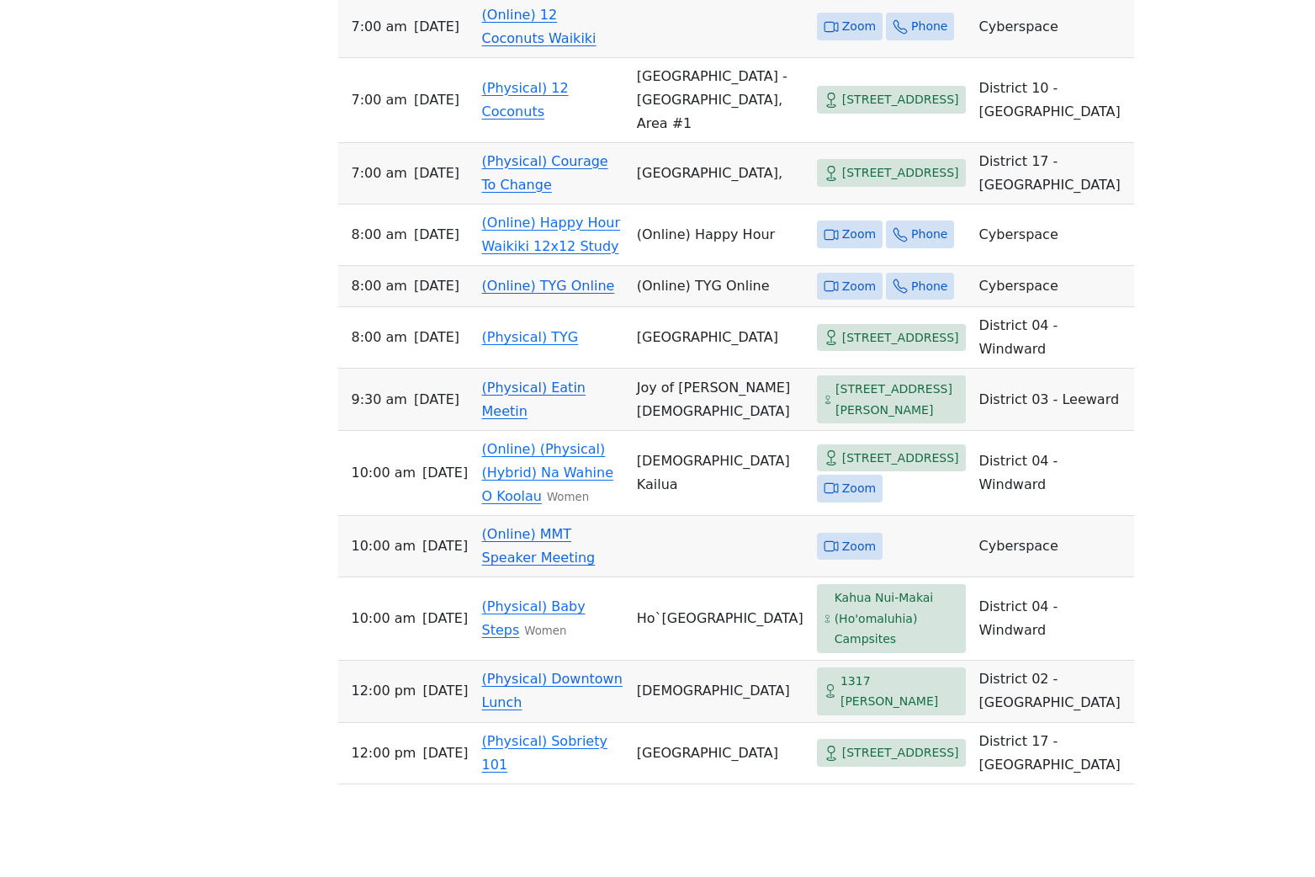
scroll to position [1316, 0]
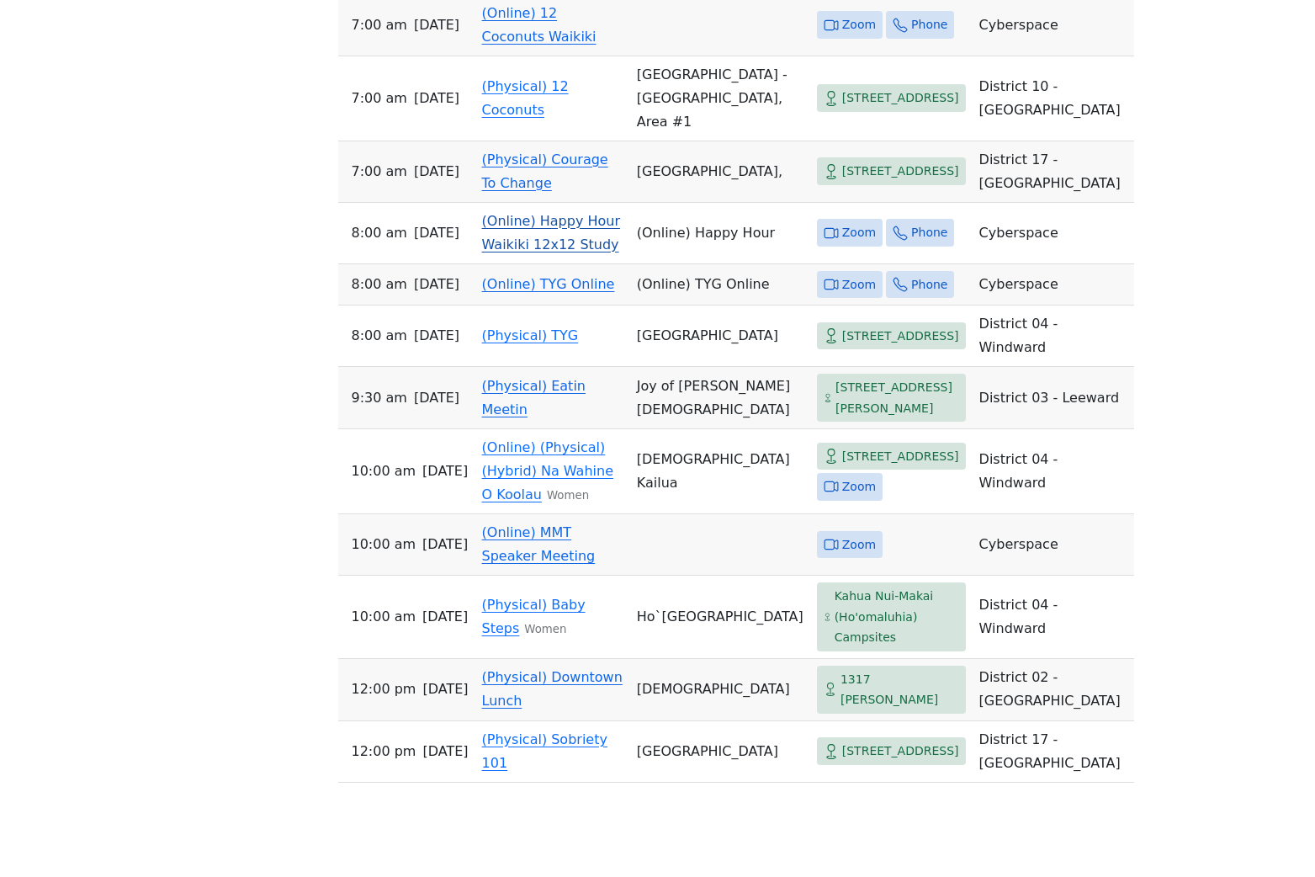
click at [512, 252] on link "(Online) Happy Hour Waikiki 12x12 Study" at bounding box center [551, 233] width 138 height 40
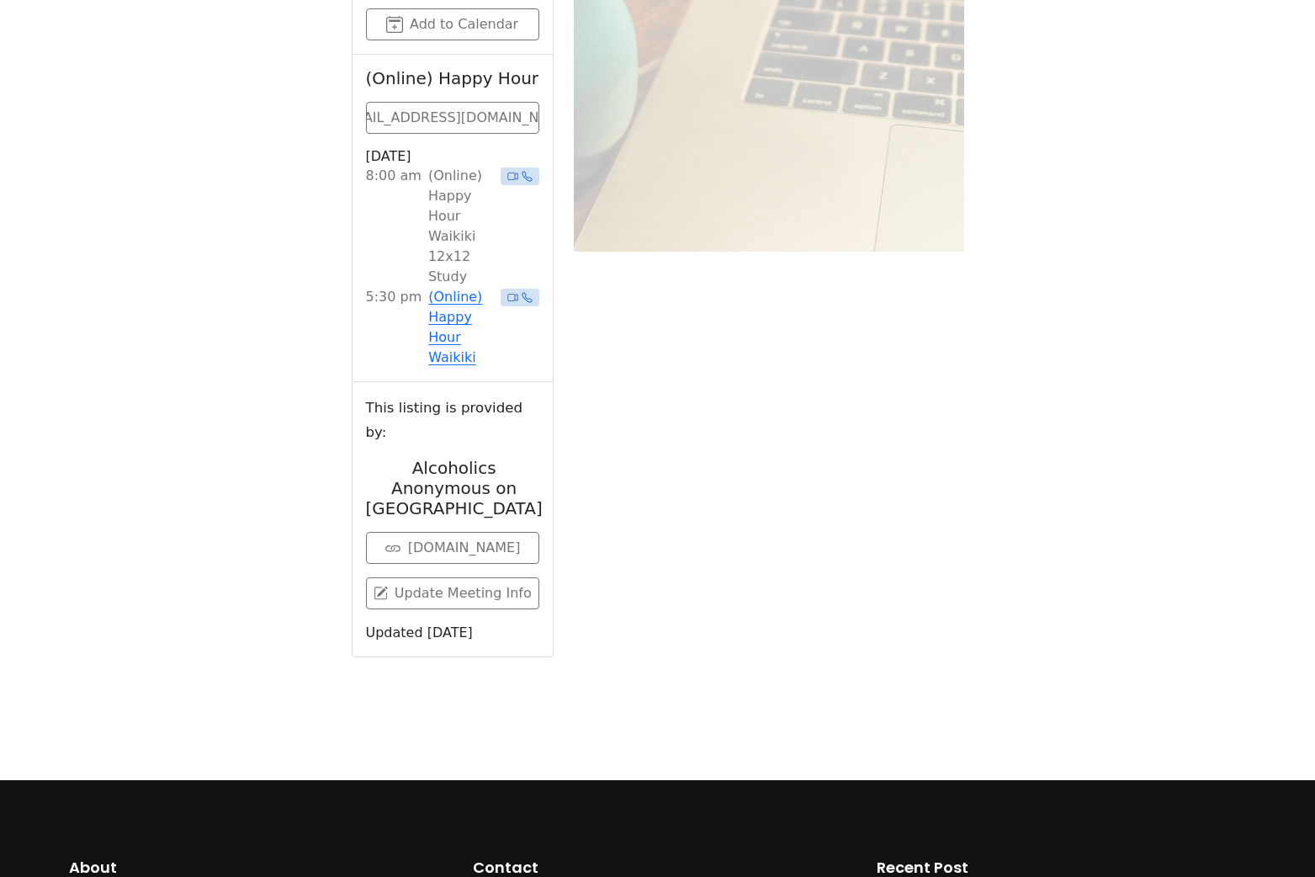
scroll to position [588, 0]
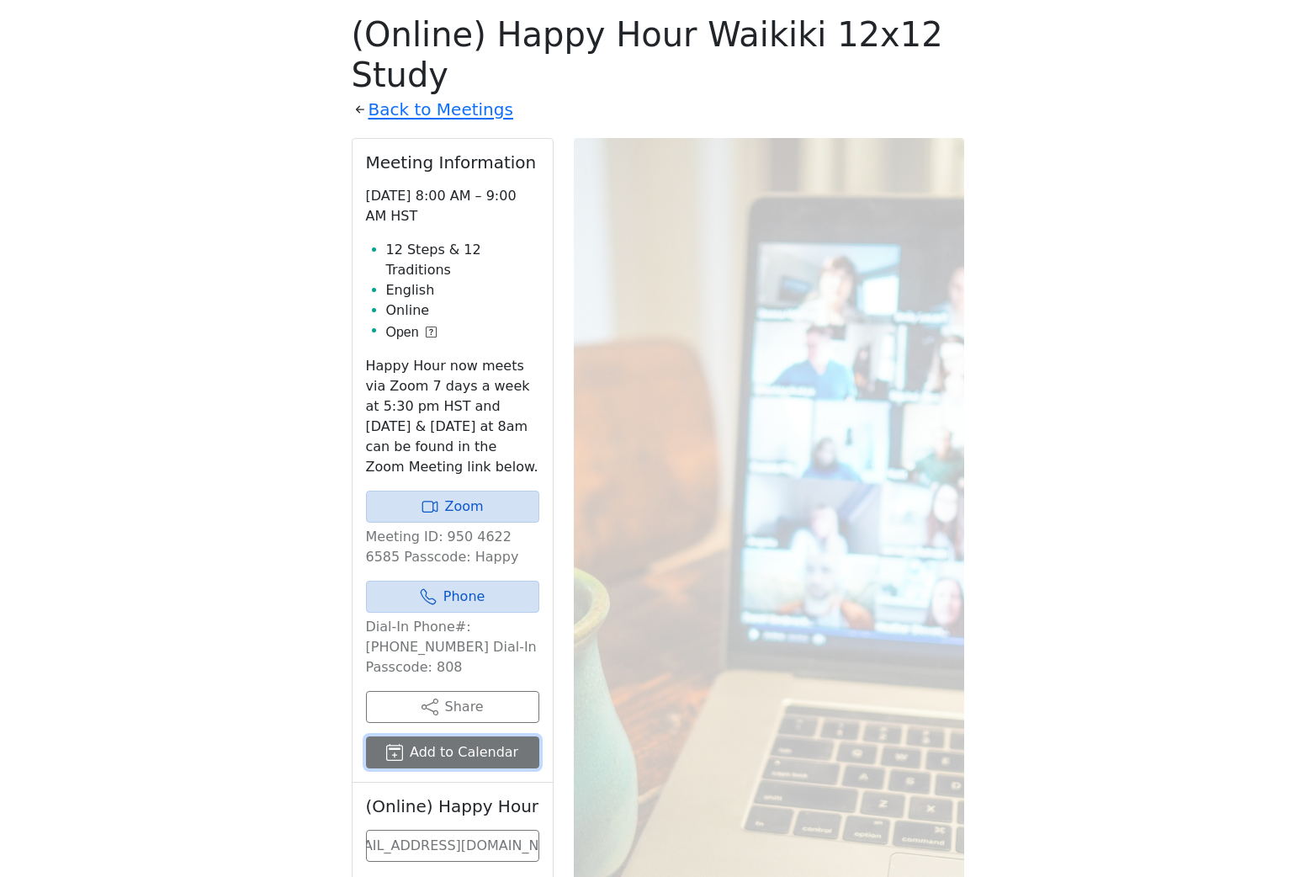
click at [418, 736] on button "Add to Calendar" at bounding box center [452, 752] width 173 height 32
click at [437, 736] on button "Add to Calendar" at bounding box center [452, 752] width 173 height 32
drag, startPoint x: 429, startPoint y: 69, endPoint x: 469, endPoint y: 99, distance: 50.5
click at [428, 95] on link "Back to Meetings" at bounding box center [440, 109] width 145 height 29
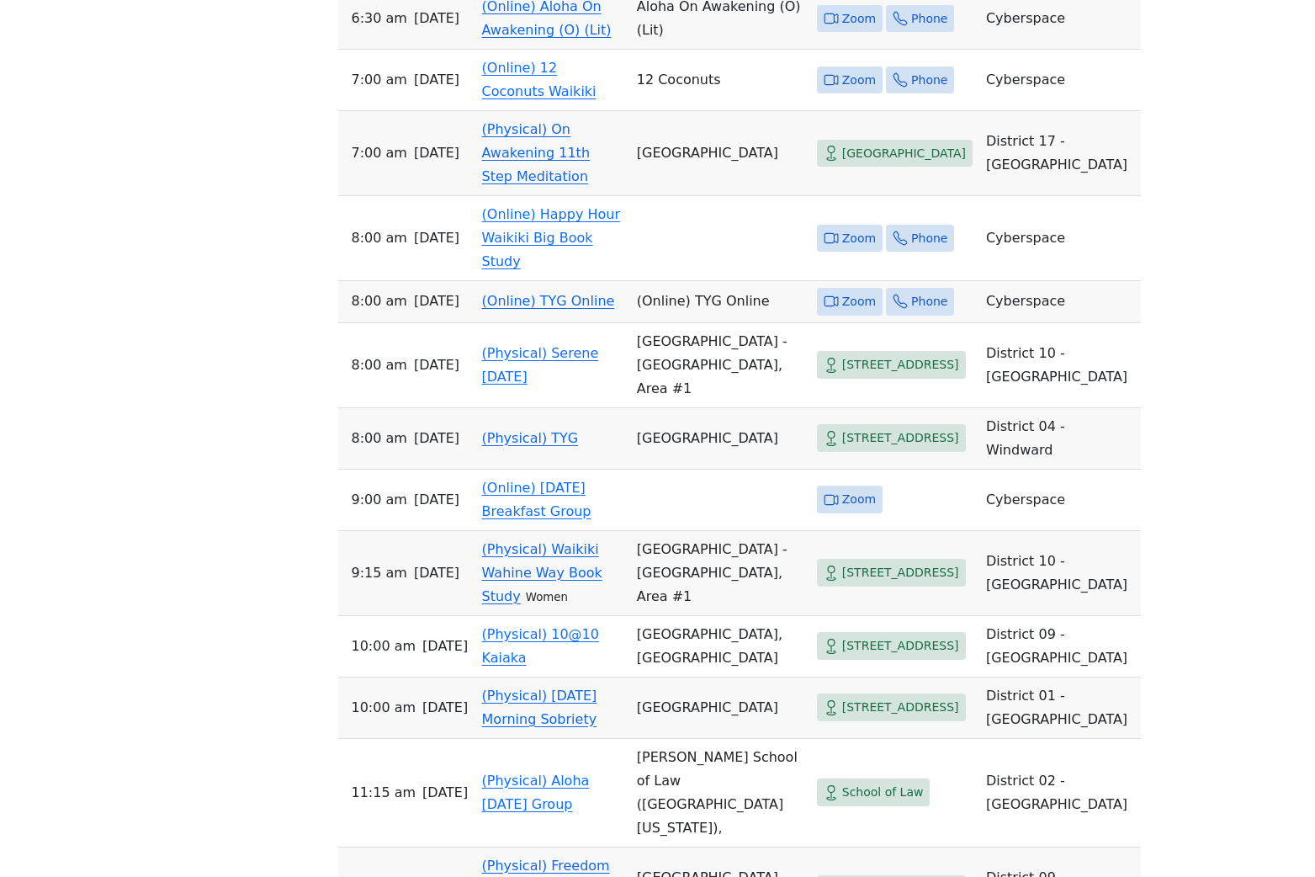
scroll to position [3205, 0]
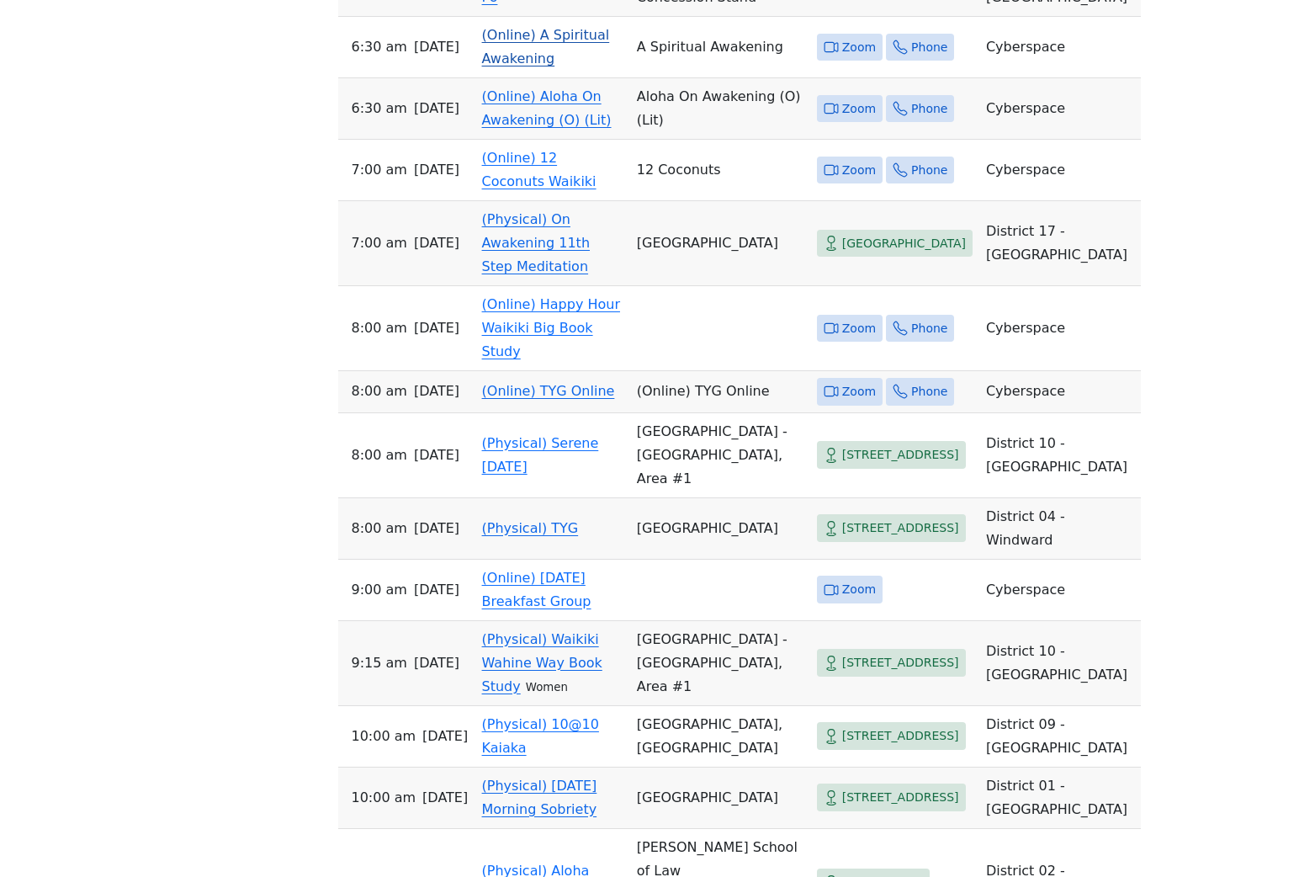
click at [507, 66] on link "(Online) A Spiritual Awakening" at bounding box center [546, 47] width 128 height 40
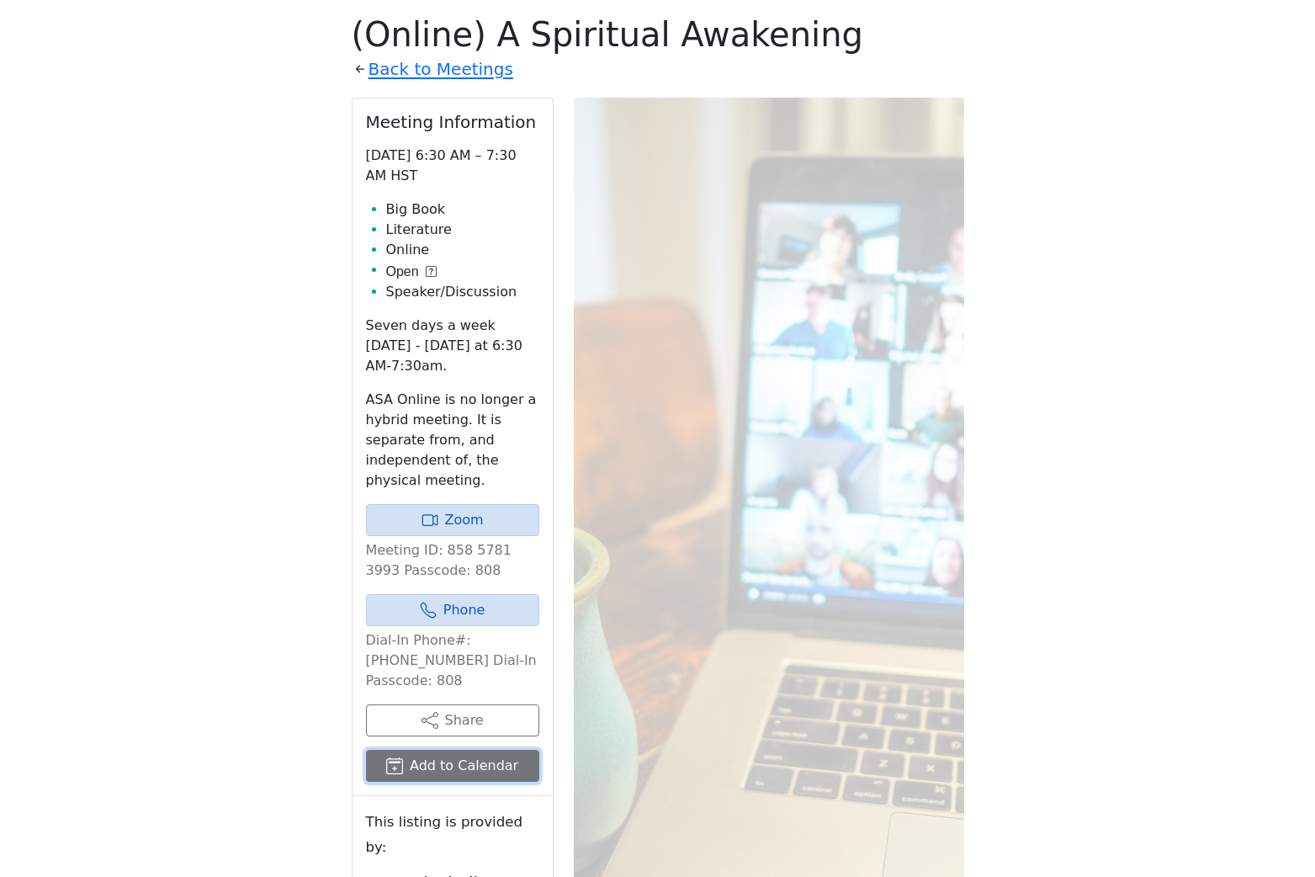
click at [474, 769] on button "Add to Calendar" at bounding box center [452, 765] width 173 height 32
click at [398, 63] on link "Back to Meetings" at bounding box center [440, 69] width 145 height 29
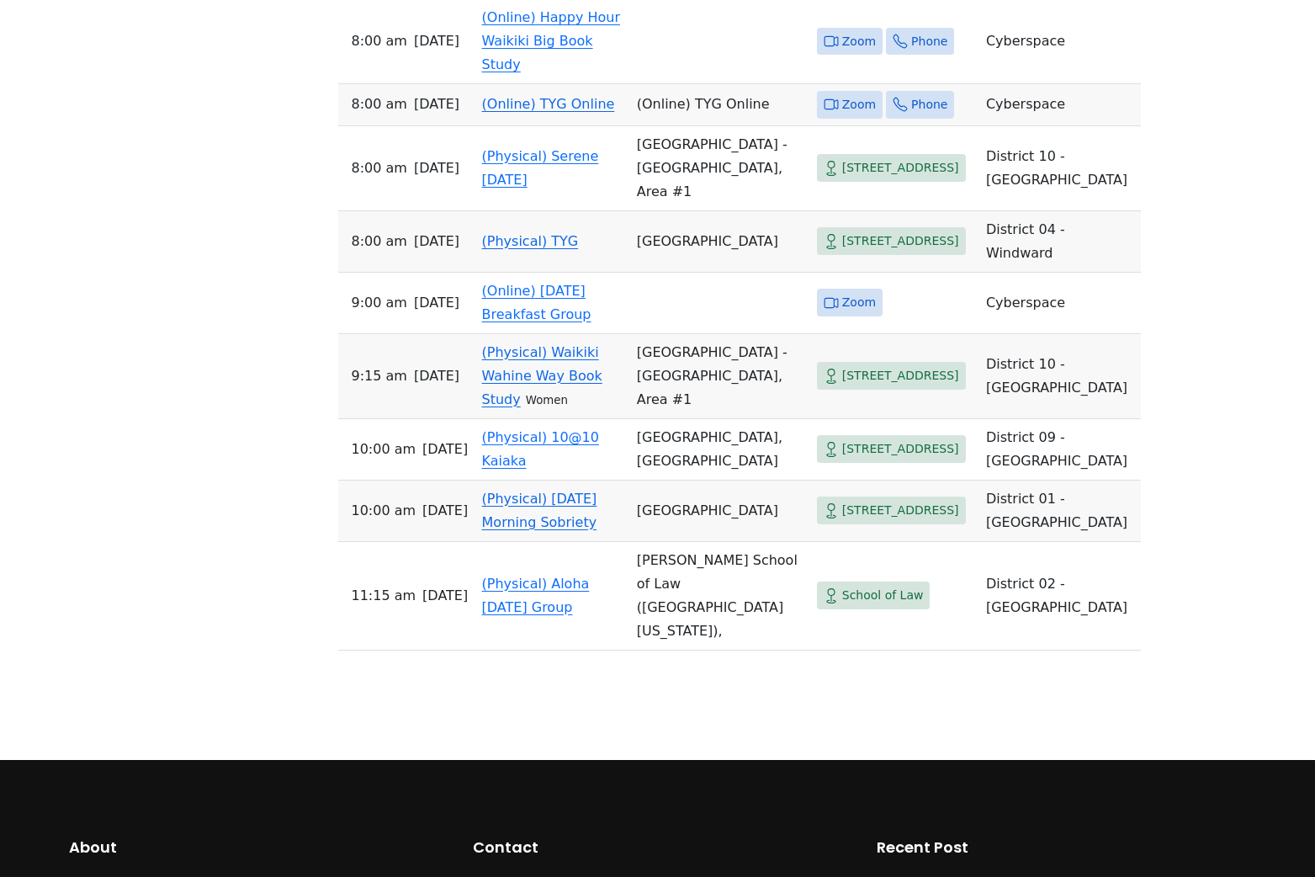
scroll to position [3557, 0]
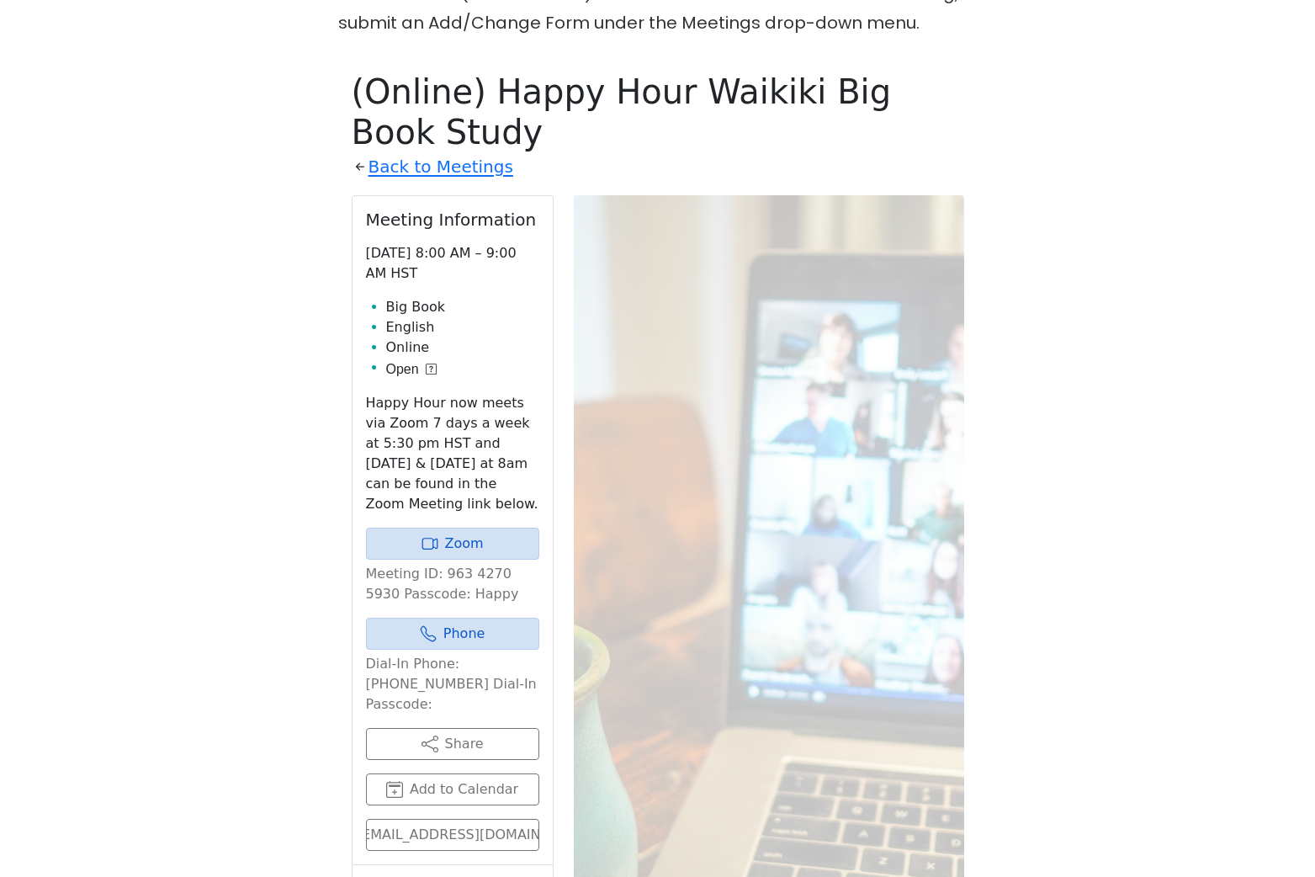
scroll to position [517, 0]
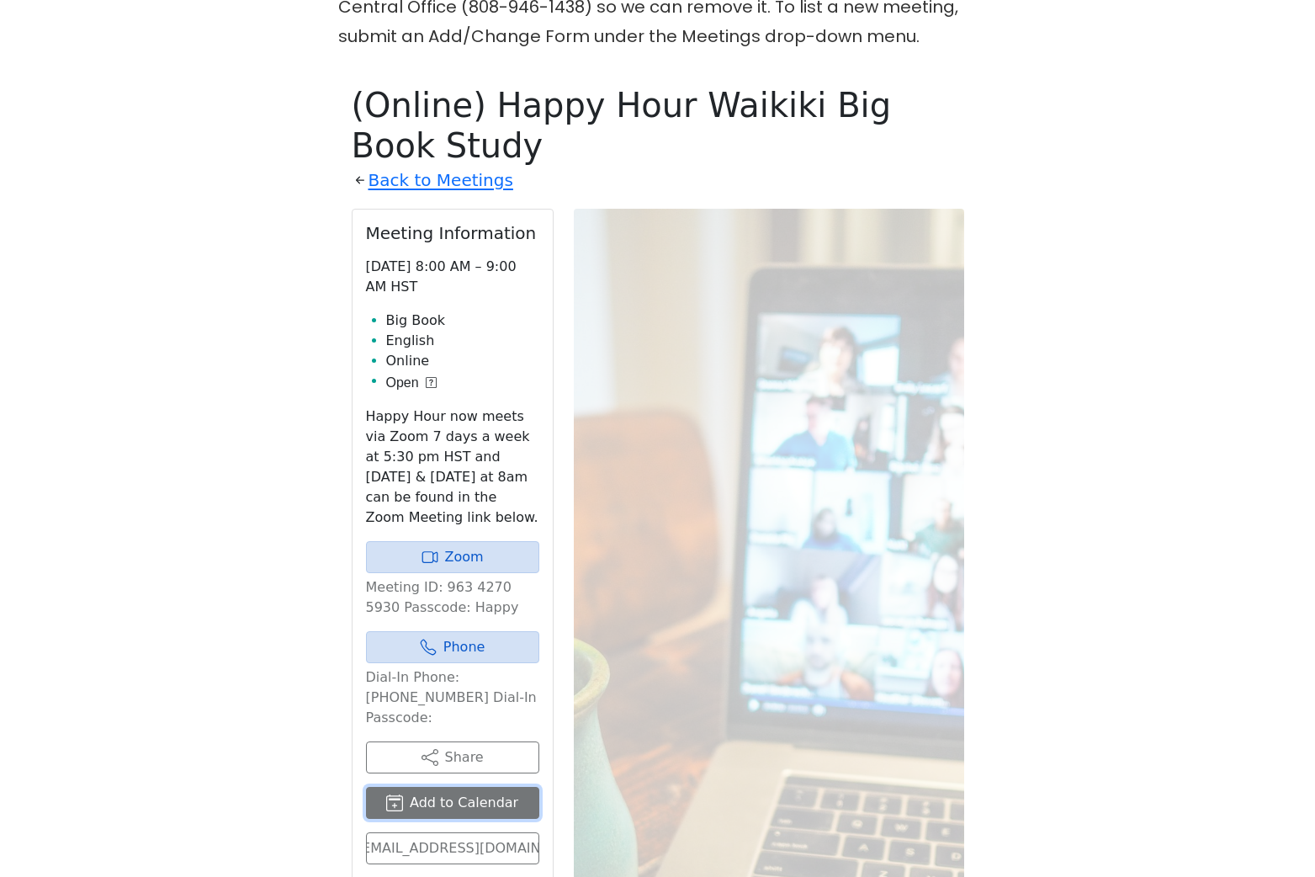
click at [431, 787] on button "Add to Calendar" at bounding box center [452, 803] width 173 height 32
